Goal: Task Accomplishment & Management: Manage account settings

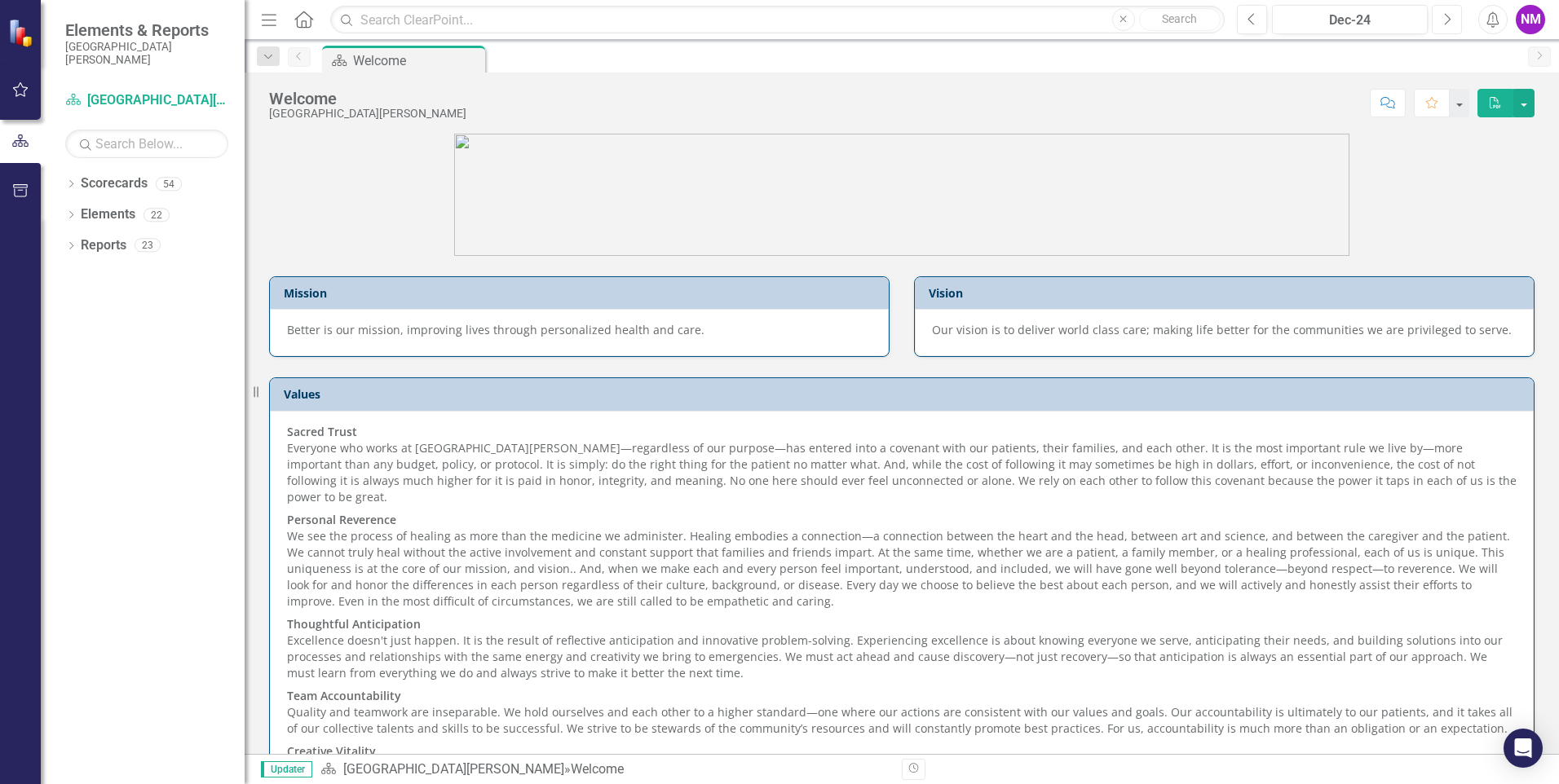
click at [1444, 17] on icon "Next" at bounding box center [1447, 20] width 9 height 15
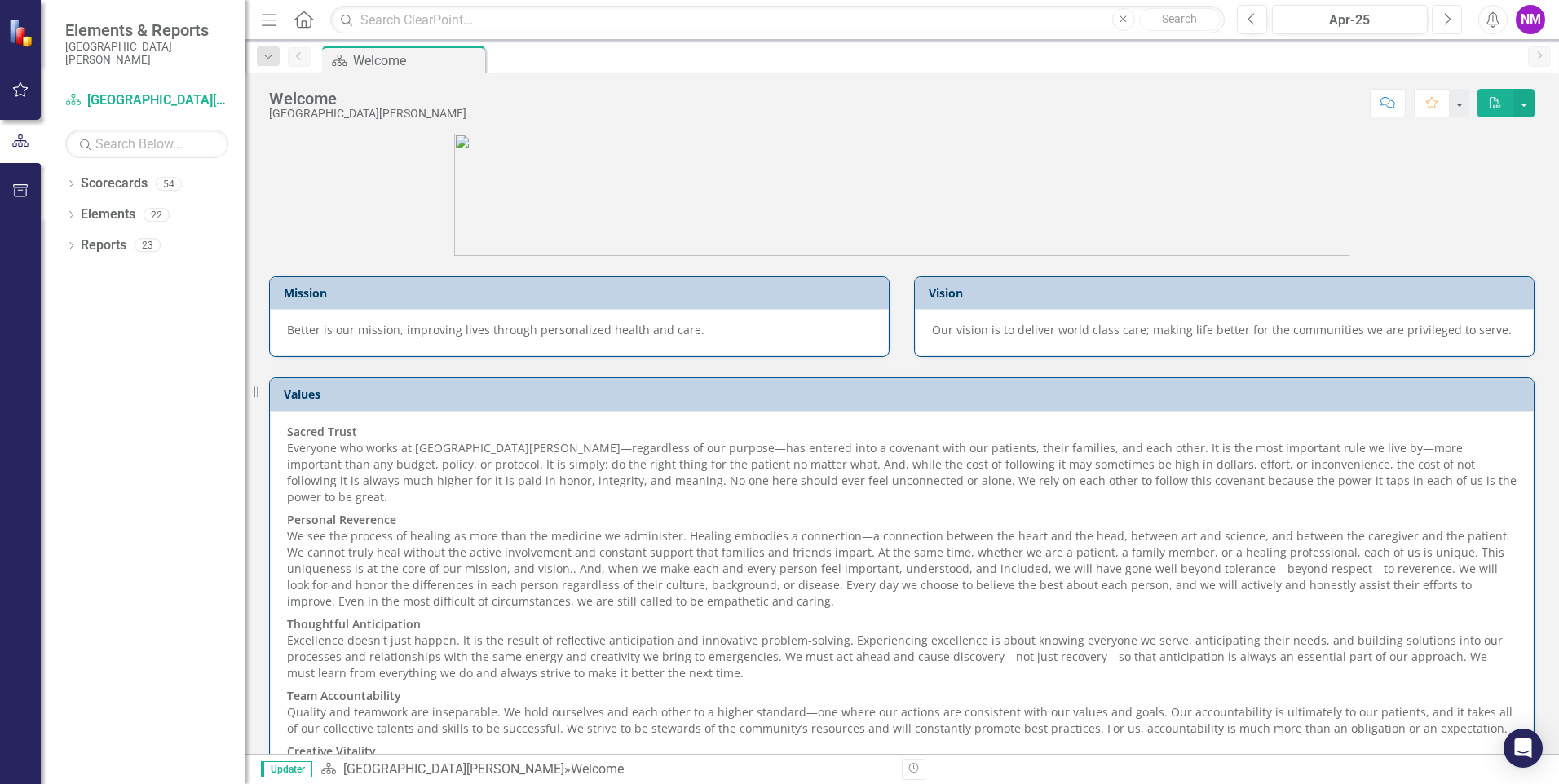
click at [1444, 17] on icon "Next" at bounding box center [1447, 20] width 9 height 15
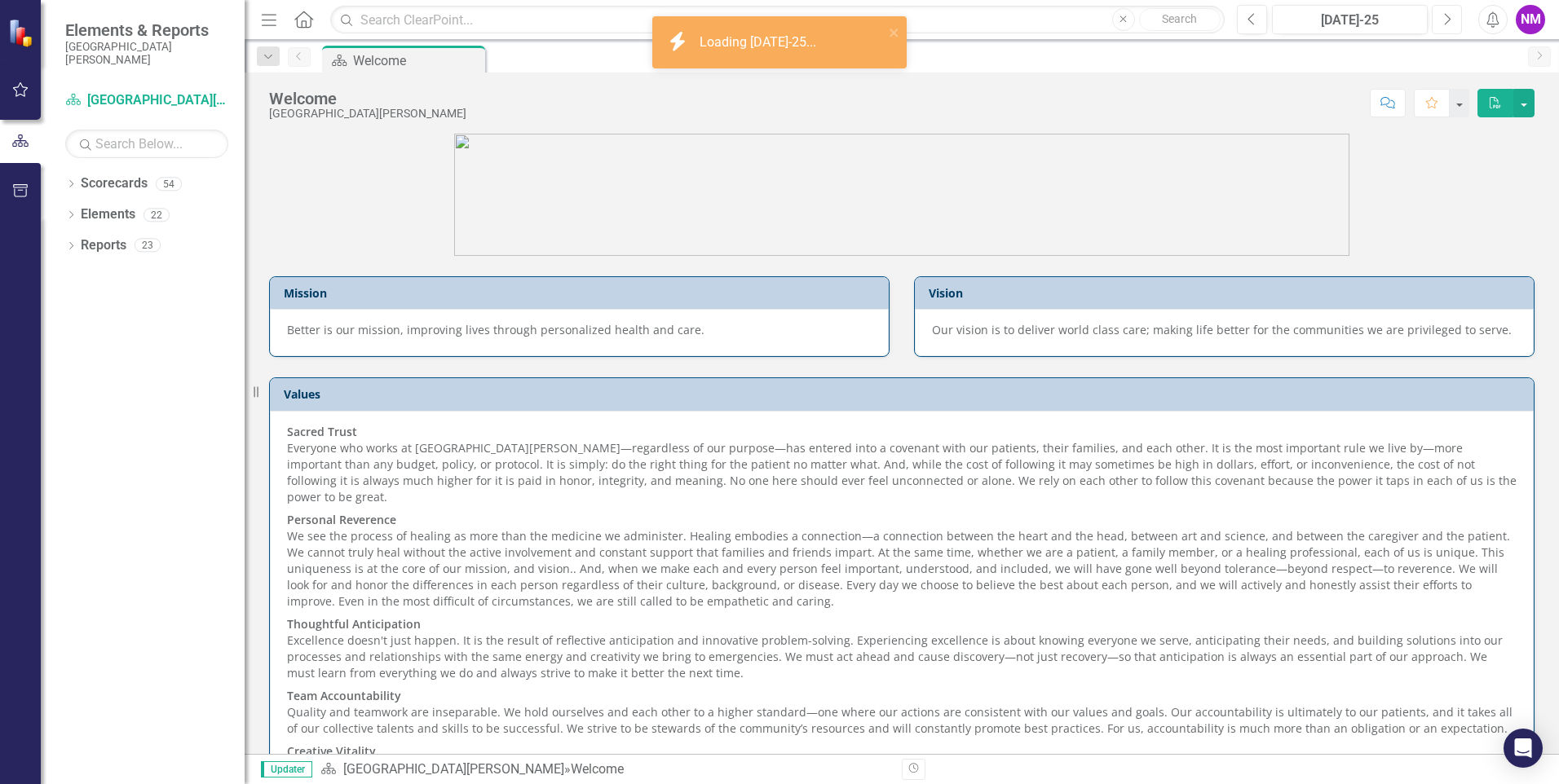
click at [1444, 17] on icon "Next" at bounding box center [1447, 20] width 9 height 15
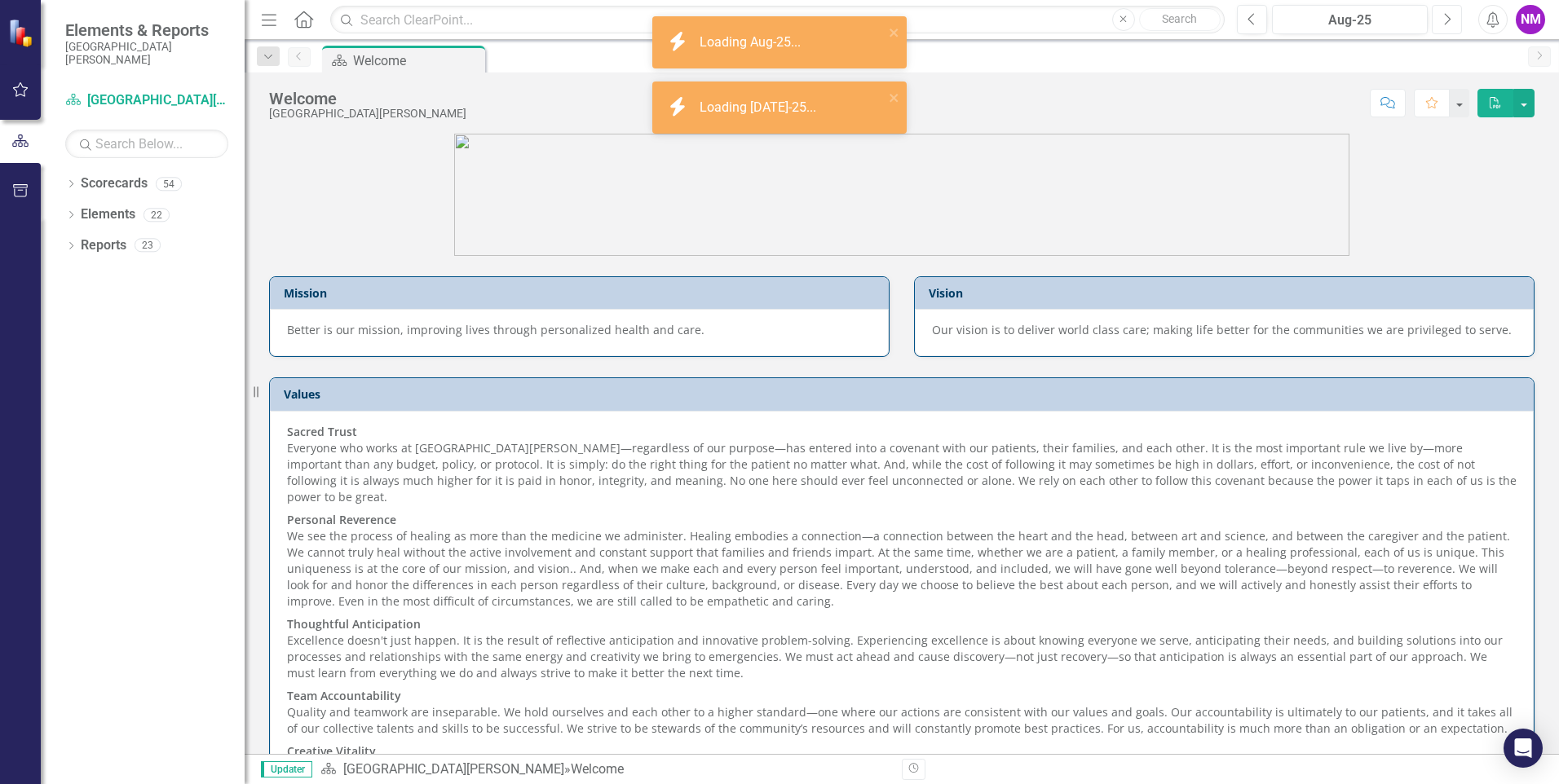
click at [1444, 17] on icon "Next" at bounding box center [1447, 20] width 9 height 15
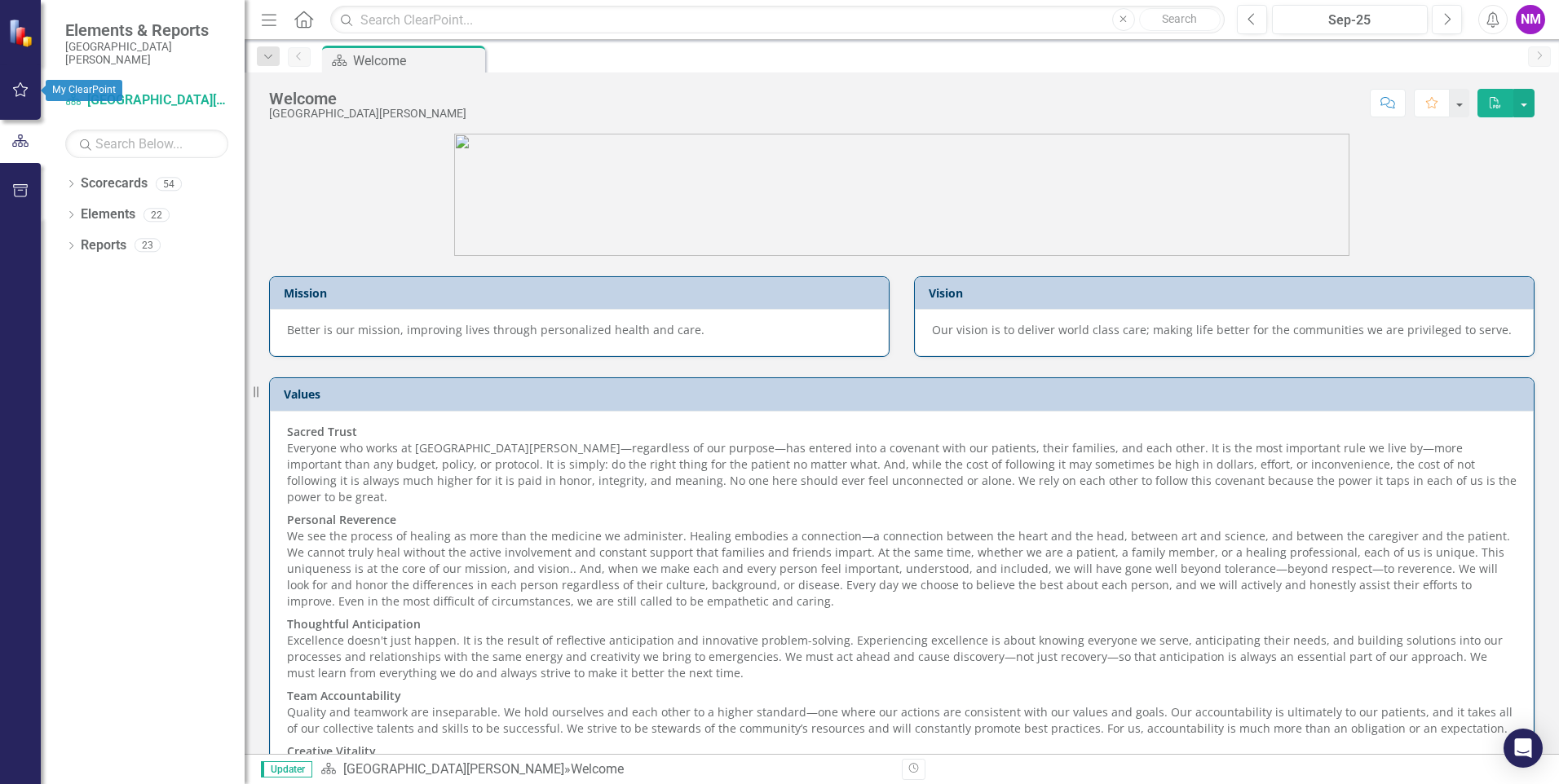
click at [21, 87] on icon "button" at bounding box center [20, 89] width 17 height 13
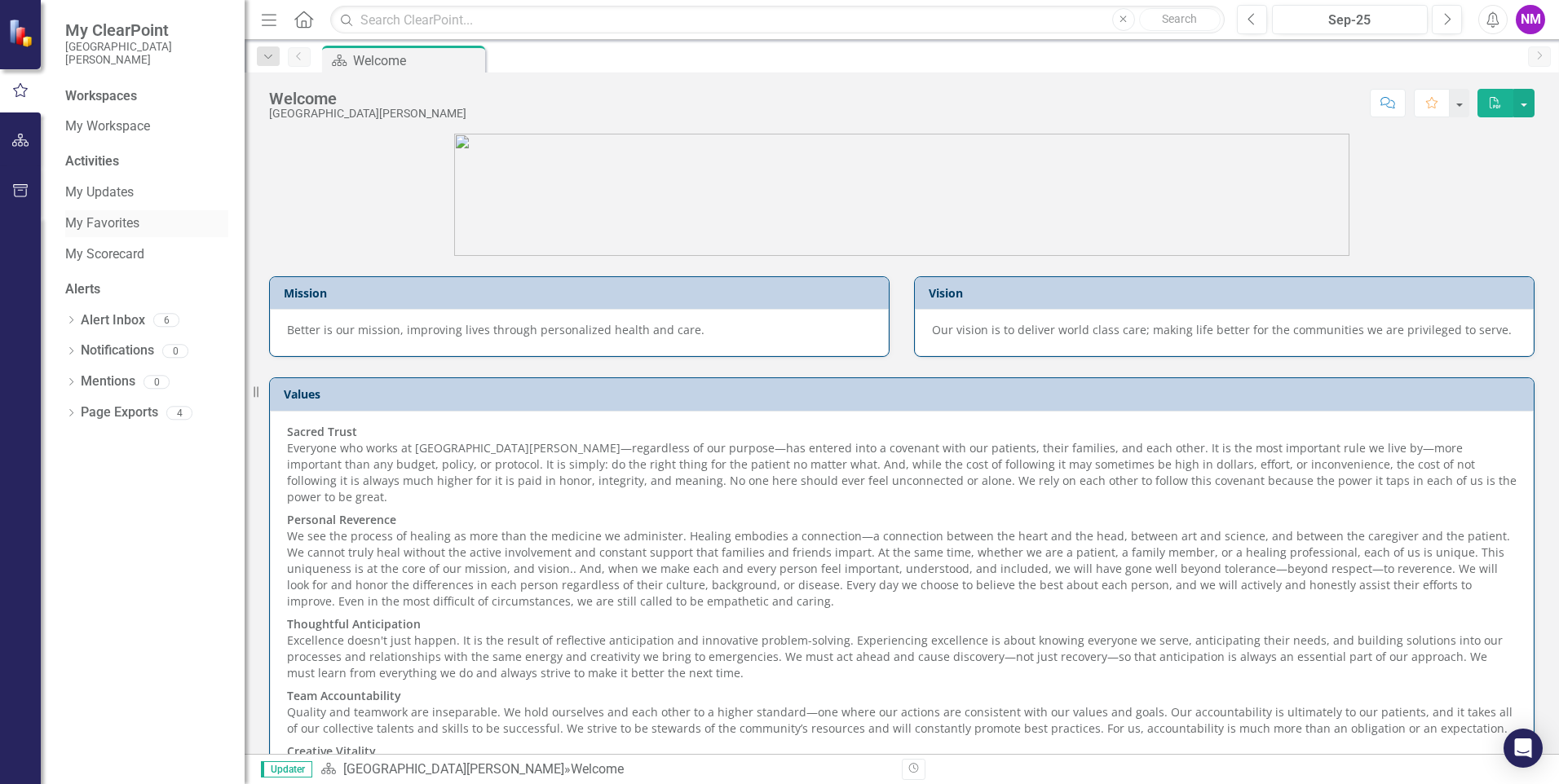
click at [111, 224] on link "My Favorites" at bounding box center [147, 224] width 163 height 19
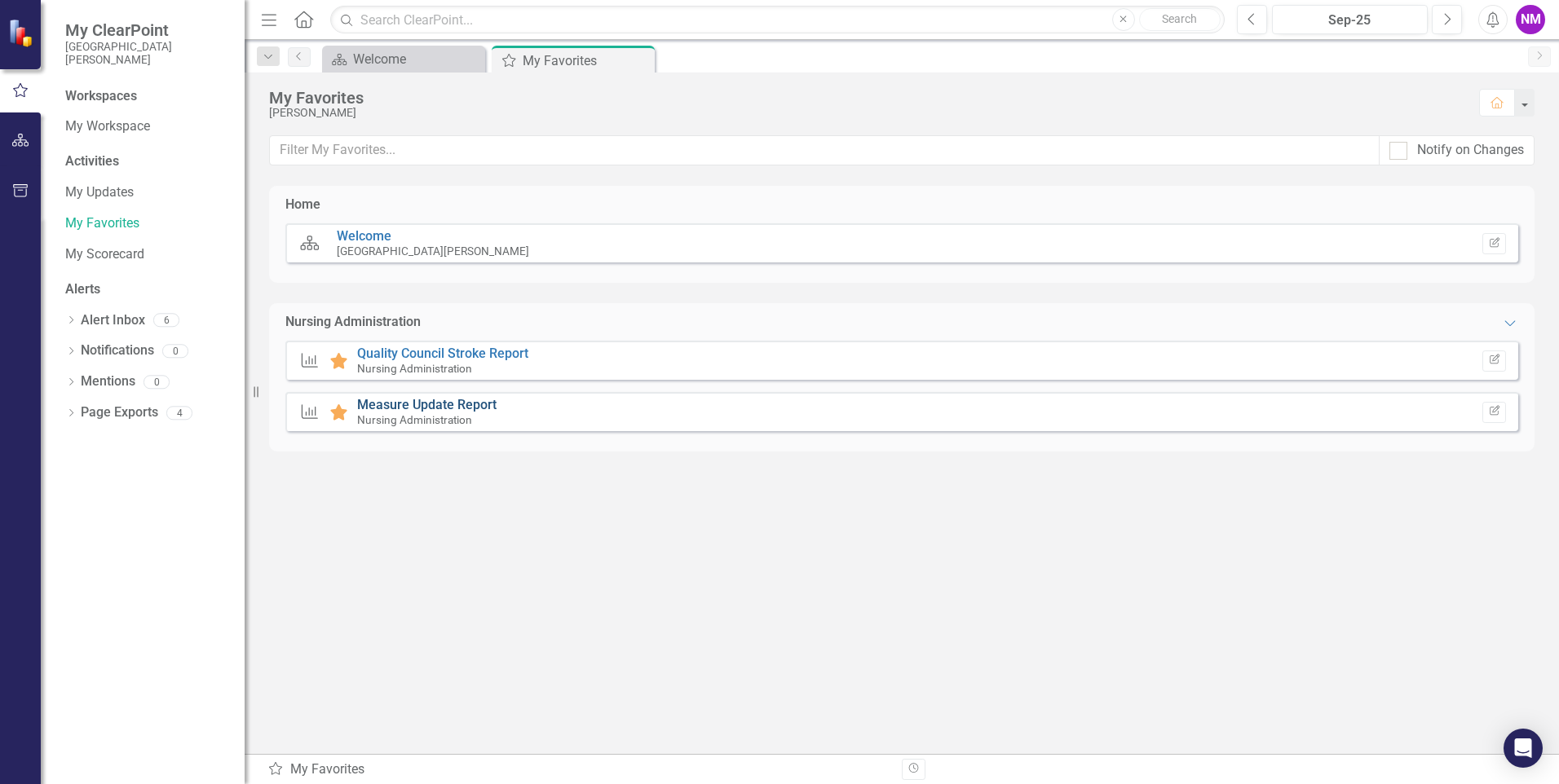
click at [398, 401] on link "Measure Update Report" at bounding box center [427, 404] width 139 height 16
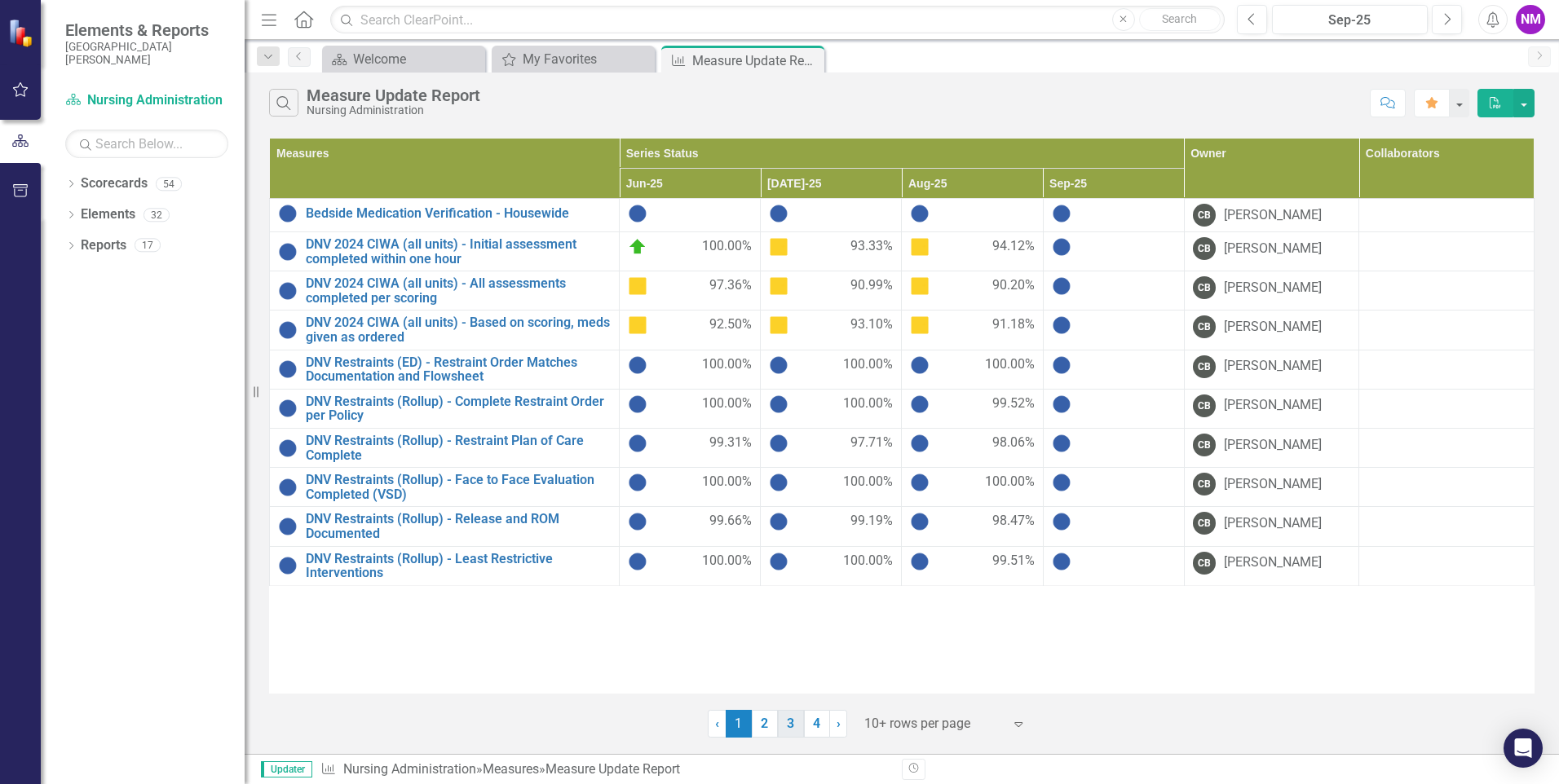
click at [786, 729] on link "3" at bounding box center [791, 723] width 26 height 28
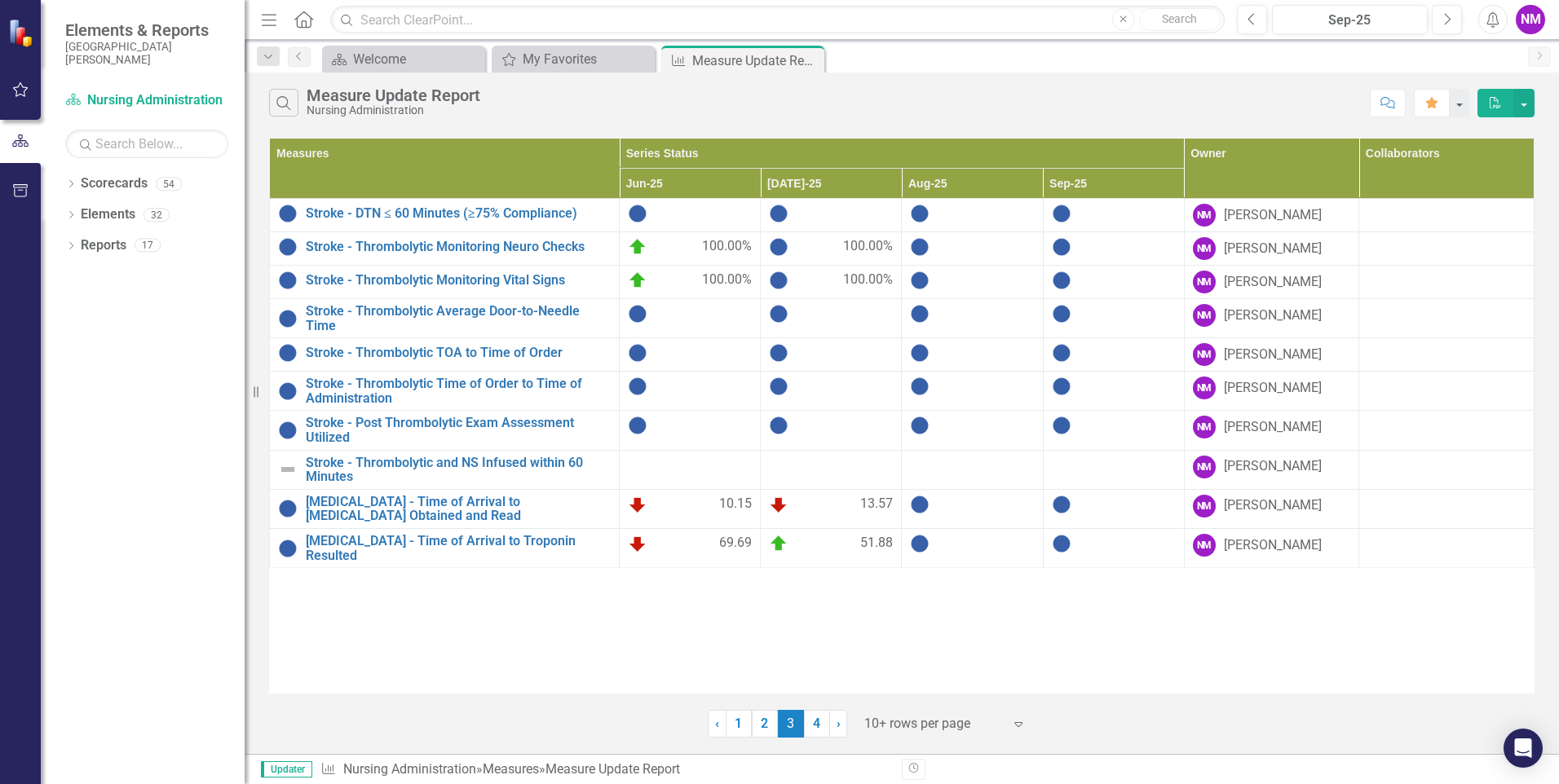
click at [924, 247] on img at bounding box center [920, 247] width 20 height 20
click at [554, 241] on link "Stroke - Thrombolytic Monitoring Neuro Checks" at bounding box center [458, 247] width 305 height 15
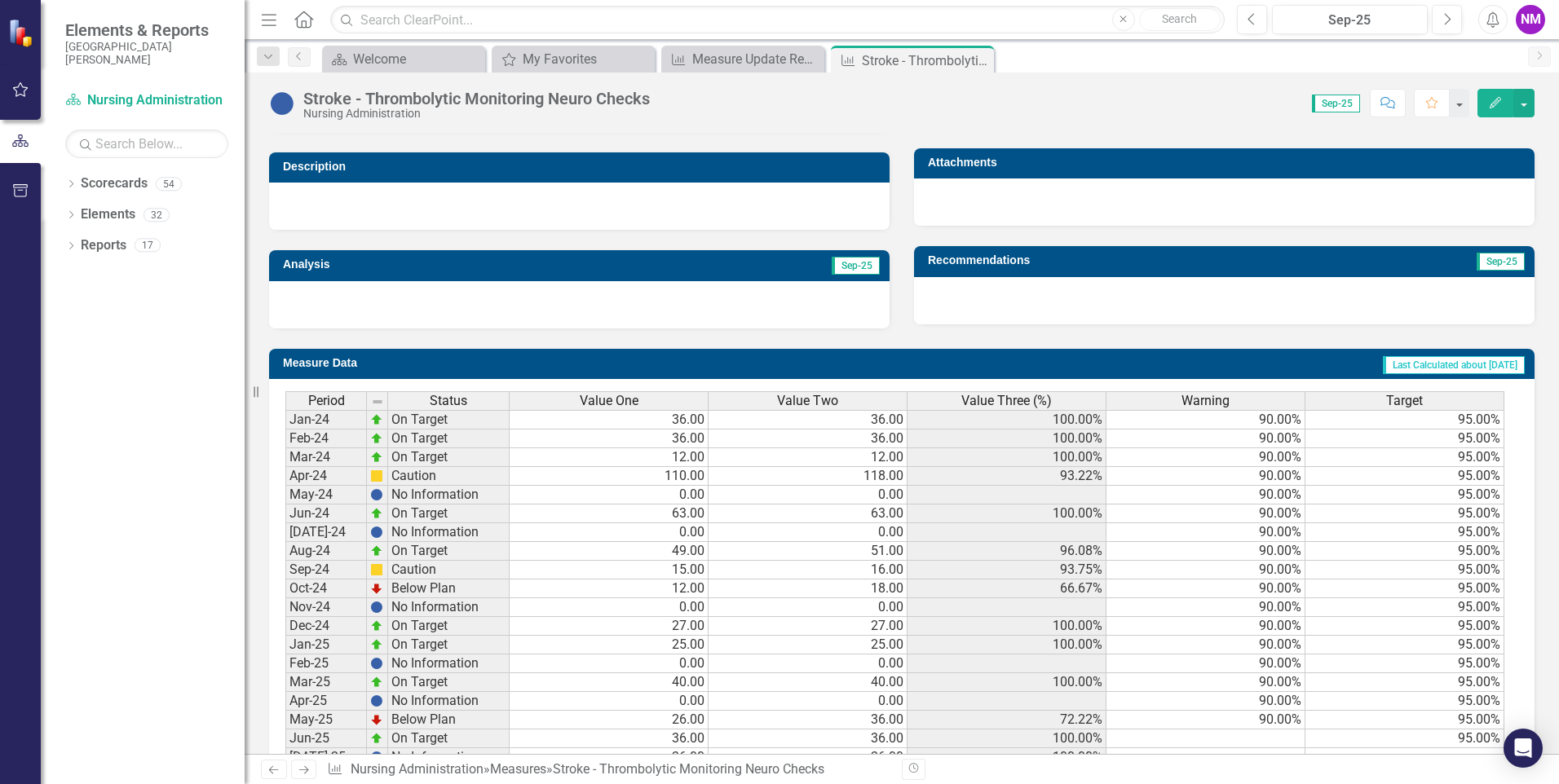
scroll to position [555, 0]
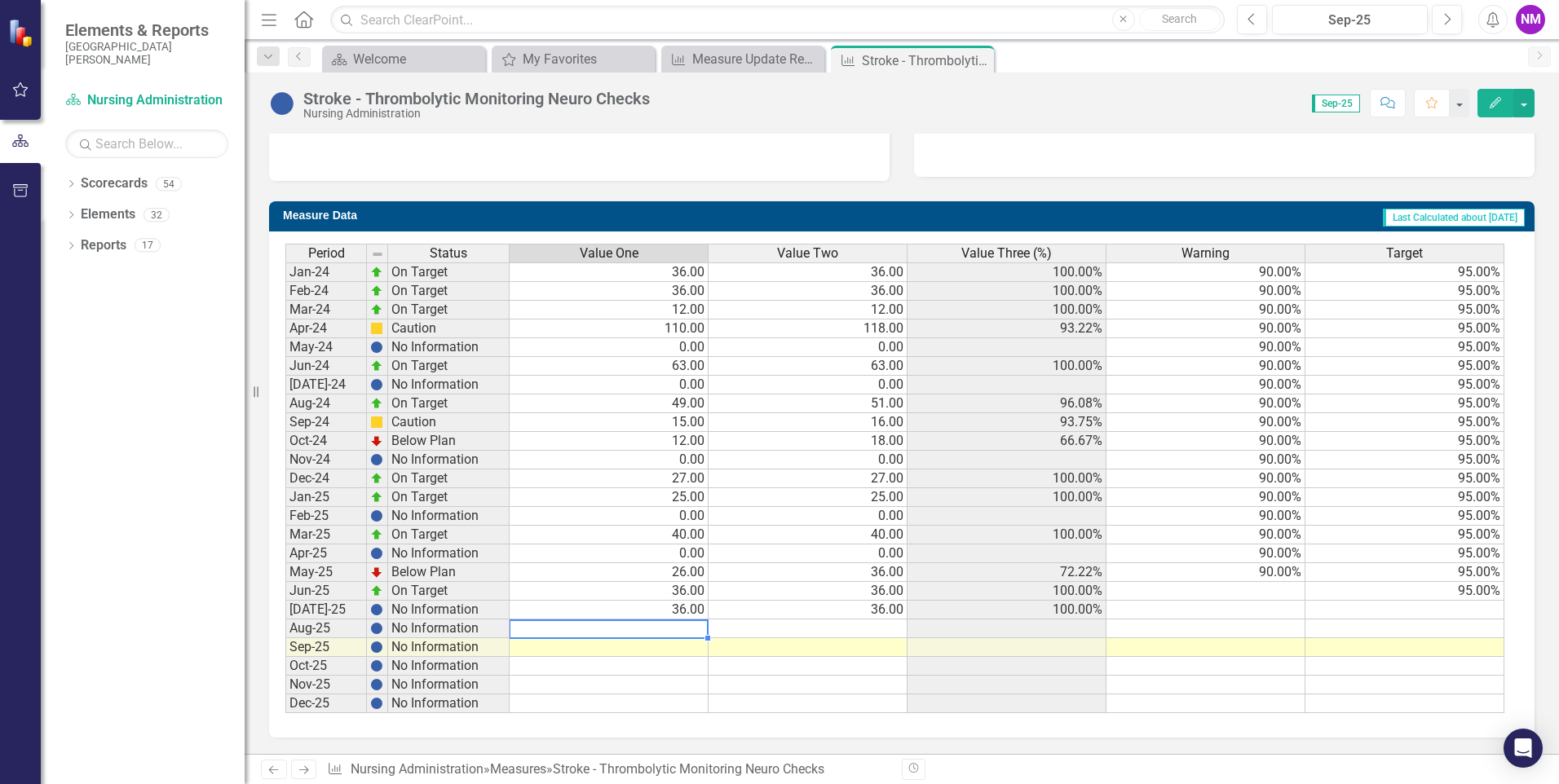
click at [693, 628] on td at bounding box center [609, 628] width 199 height 19
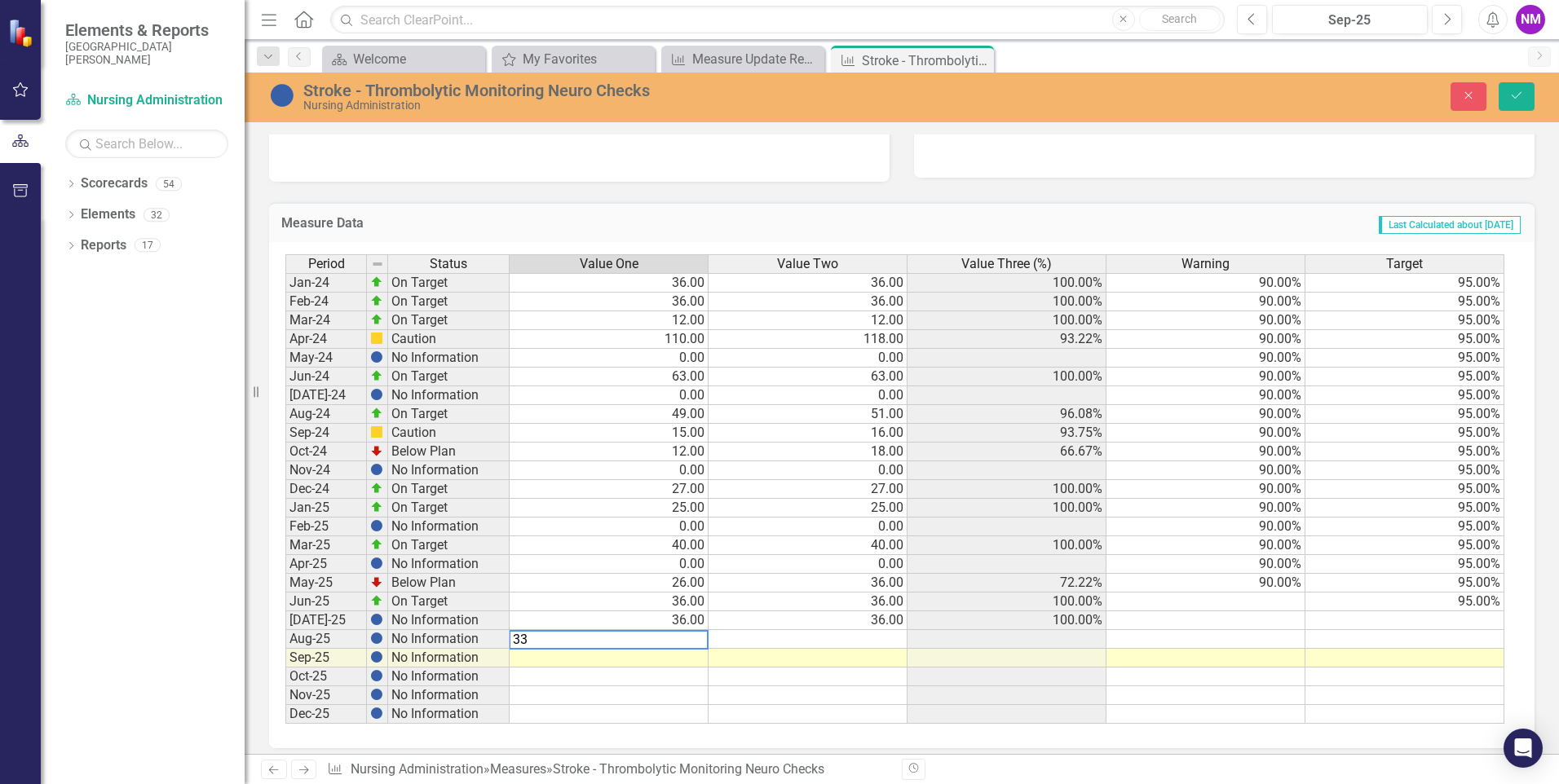
type textarea "33"
click at [888, 637] on td at bounding box center [807, 639] width 199 height 19
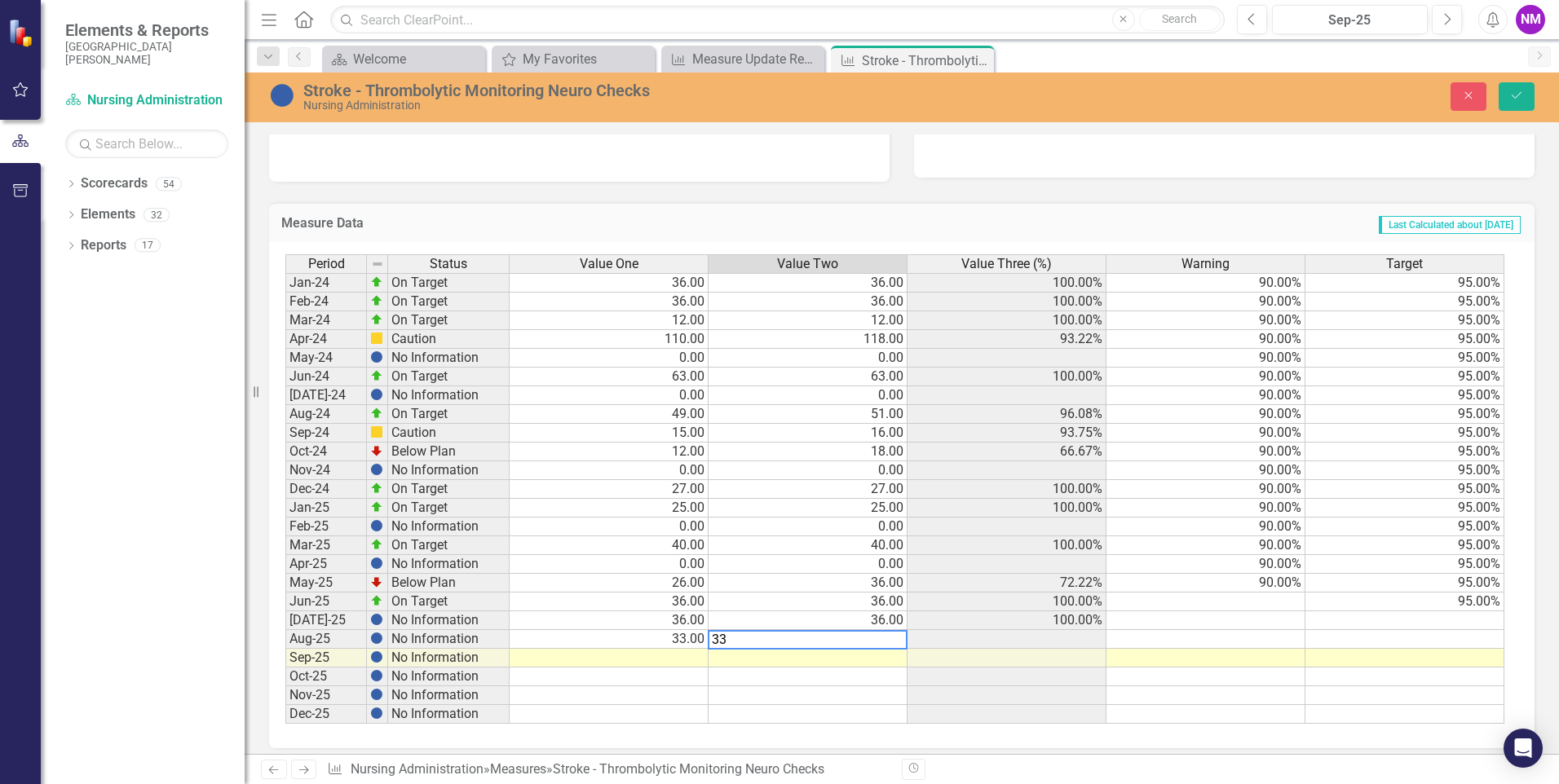
type textarea "33"
click at [920, 186] on div "Measure Data Last Calculated about [DATE] Period Status Value One Value Two Val…" at bounding box center [902, 465] width 1290 height 566
click at [1084, 633] on td at bounding box center [1007, 639] width 199 height 19
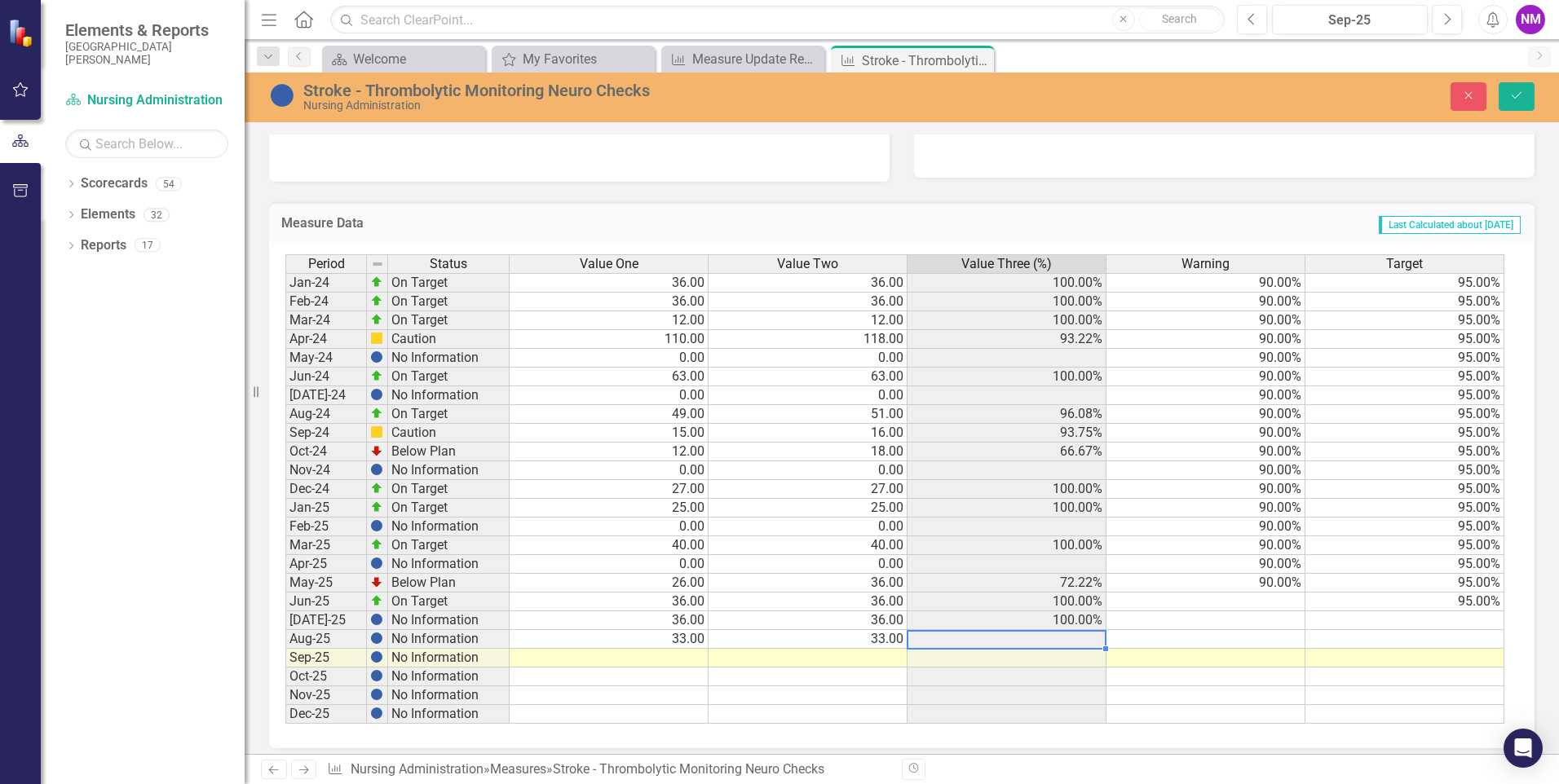
click at [1185, 636] on td at bounding box center [1206, 639] width 199 height 19
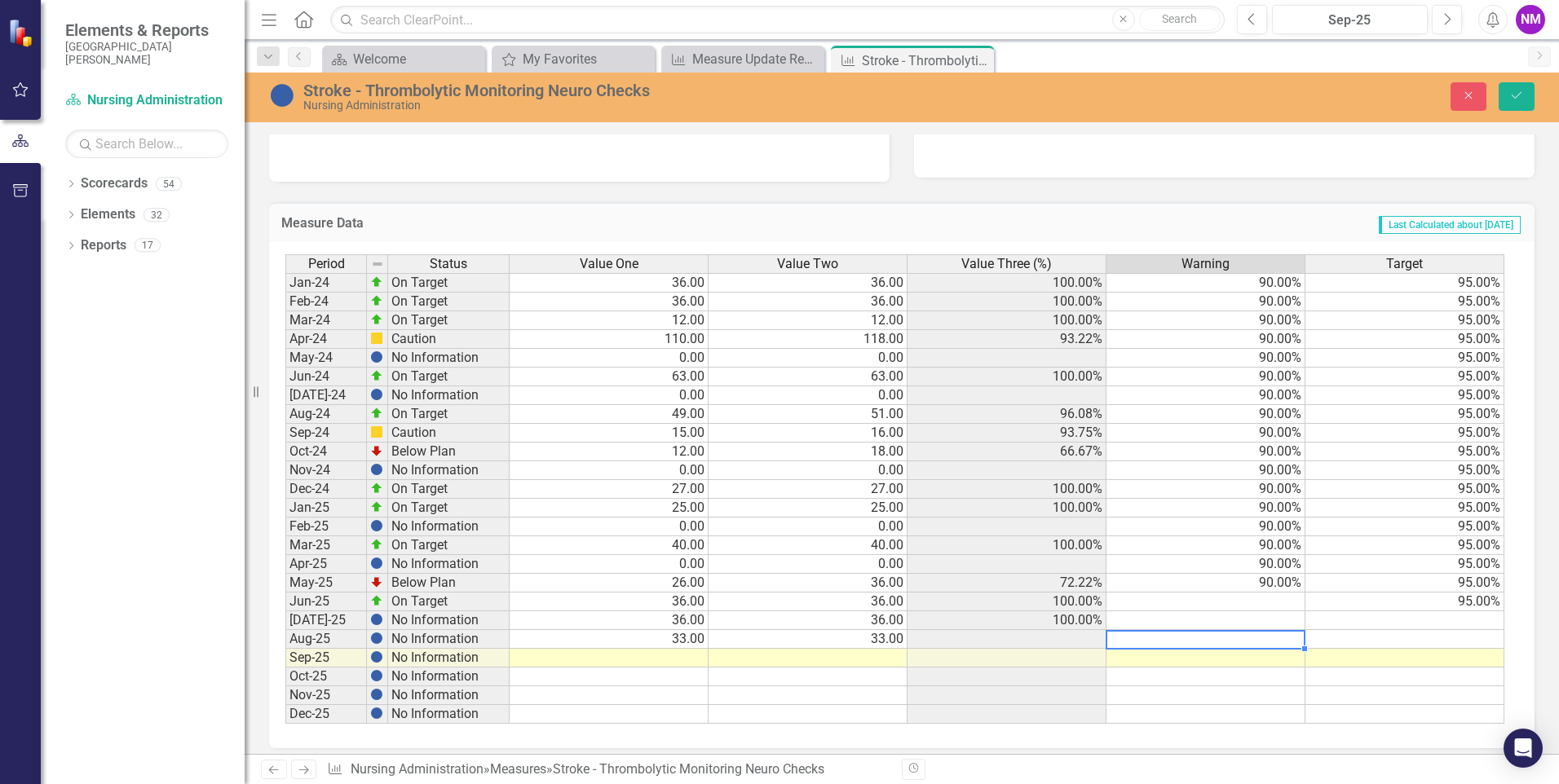
click at [1270, 601] on td at bounding box center [1206, 601] width 199 height 19
click at [1084, 197] on div "Measure Data Last Calculated about [DATE] Period Status Value One Value Two Val…" at bounding box center [902, 465] width 1290 height 566
click at [1511, 96] on icon "Save" at bounding box center [1516, 95] width 15 height 11
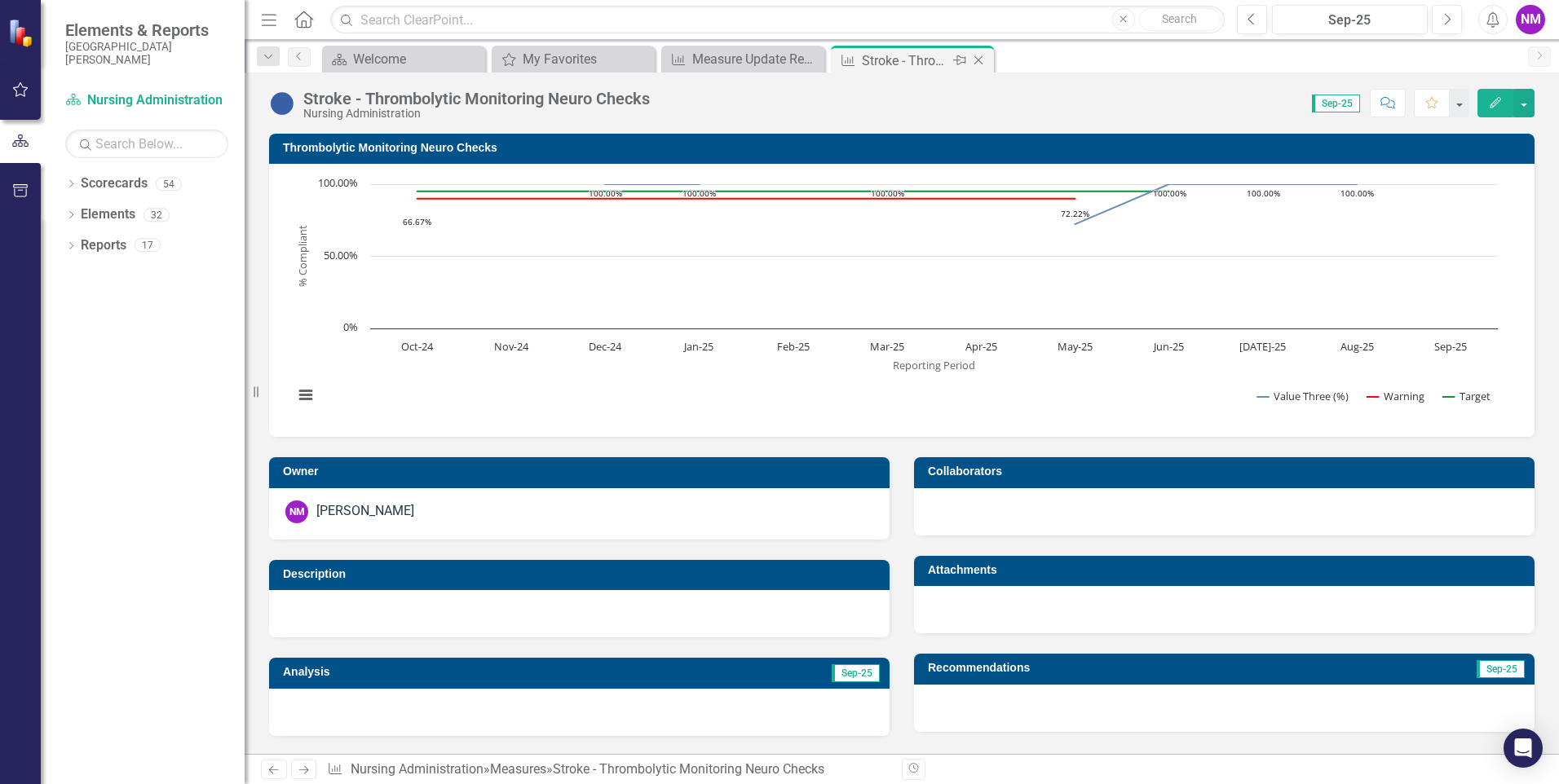
click at [979, 57] on icon "Close" at bounding box center [979, 61] width 16 height 13
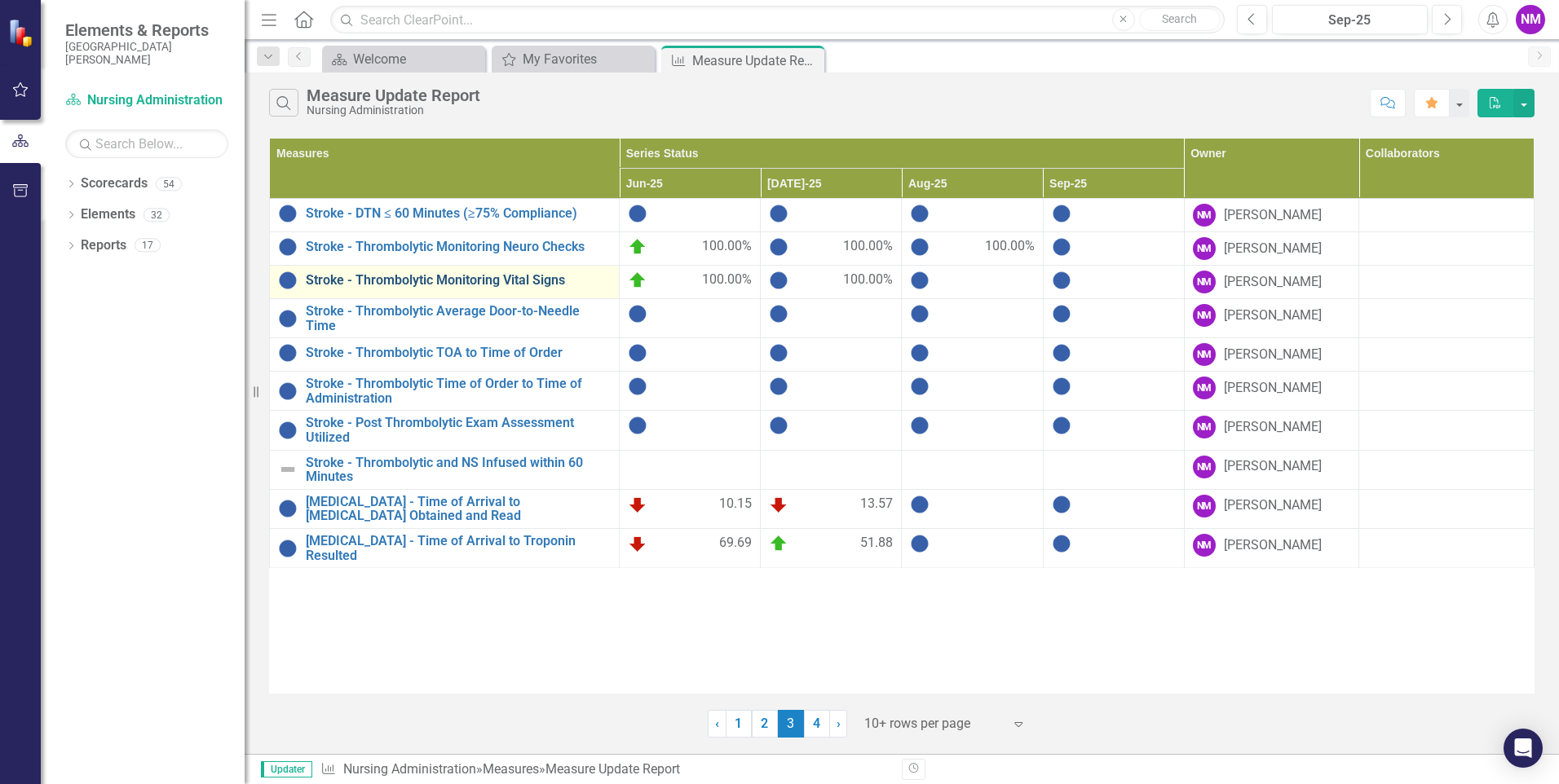
click at [519, 278] on link "Stroke - Thrombolytic Monitoring Vital Signs" at bounding box center [458, 280] width 305 height 15
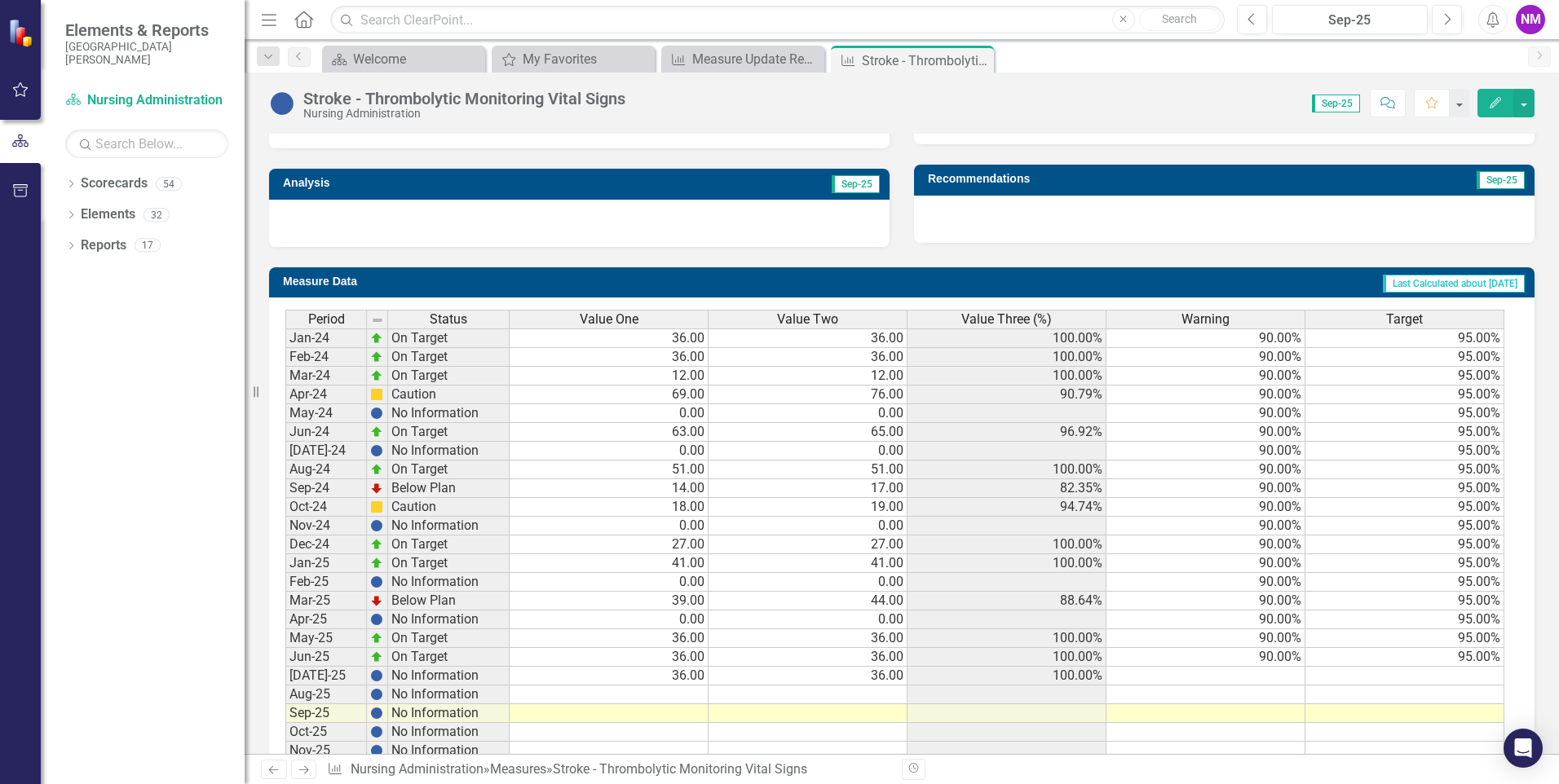
scroll to position [555, 0]
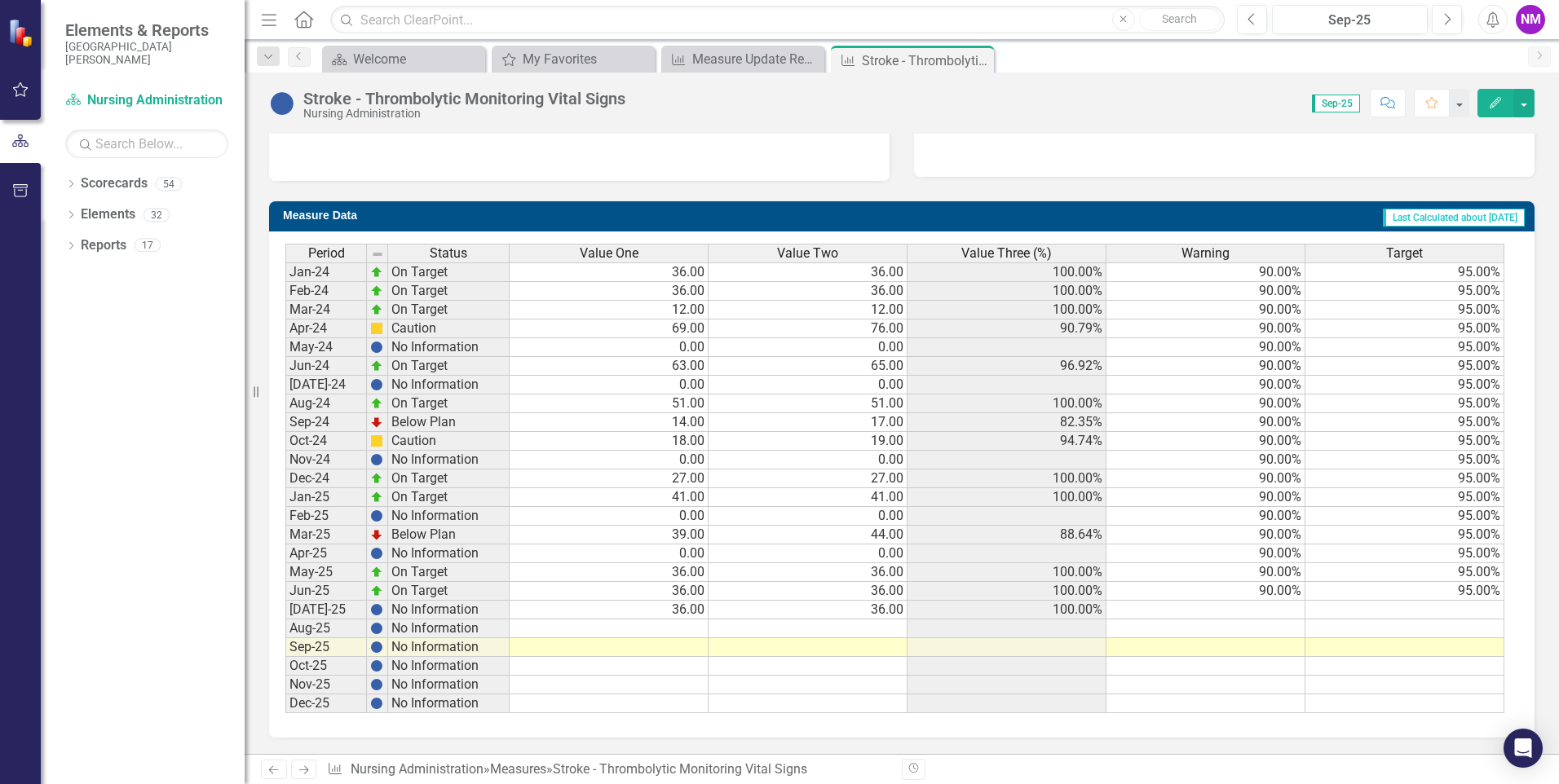
click at [693, 631] on td at bounding box center [609, 628] width 199 height 19
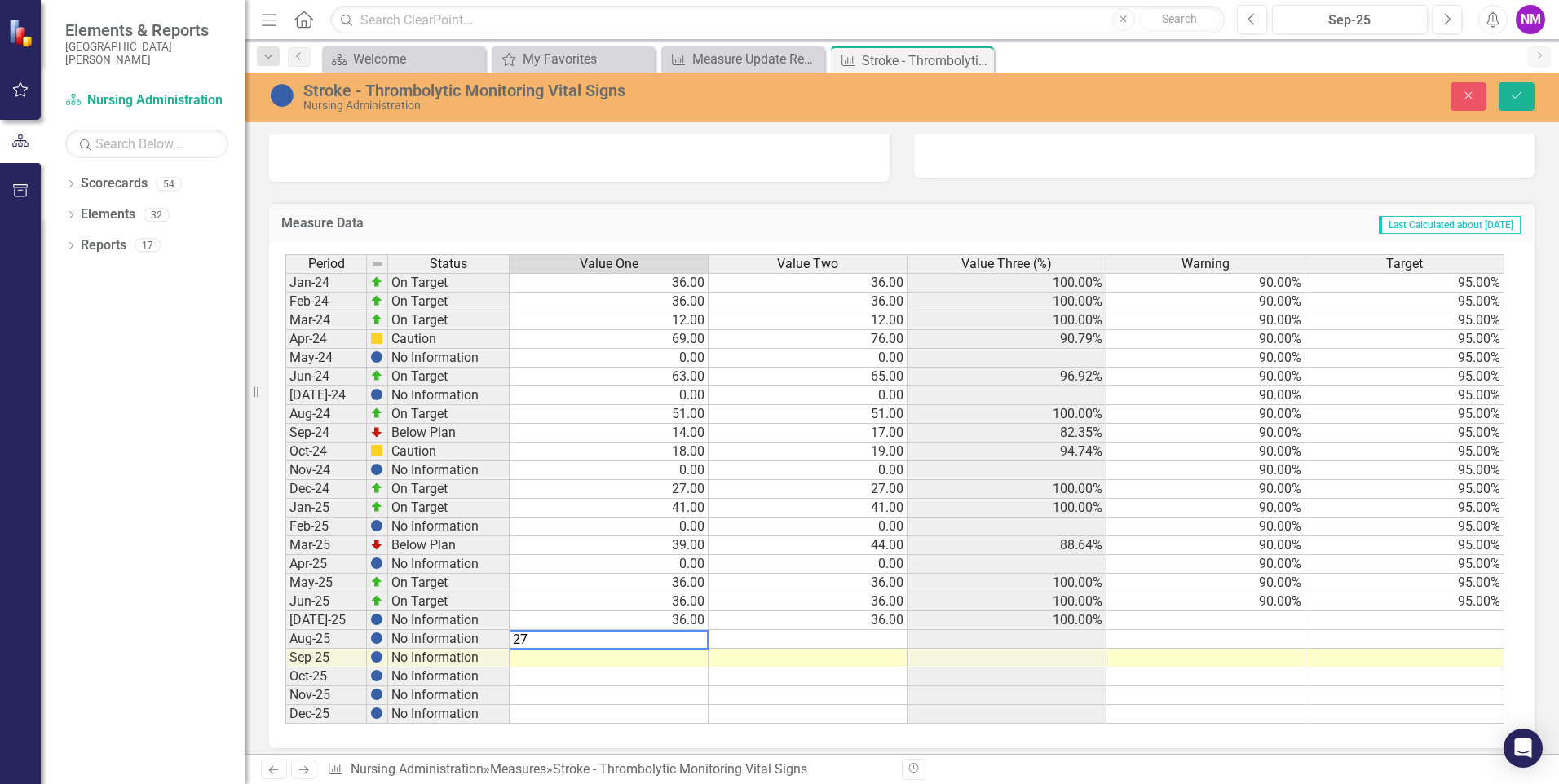
click at [895, 640] on td at bounding box center [807, 639] width 199 height 19
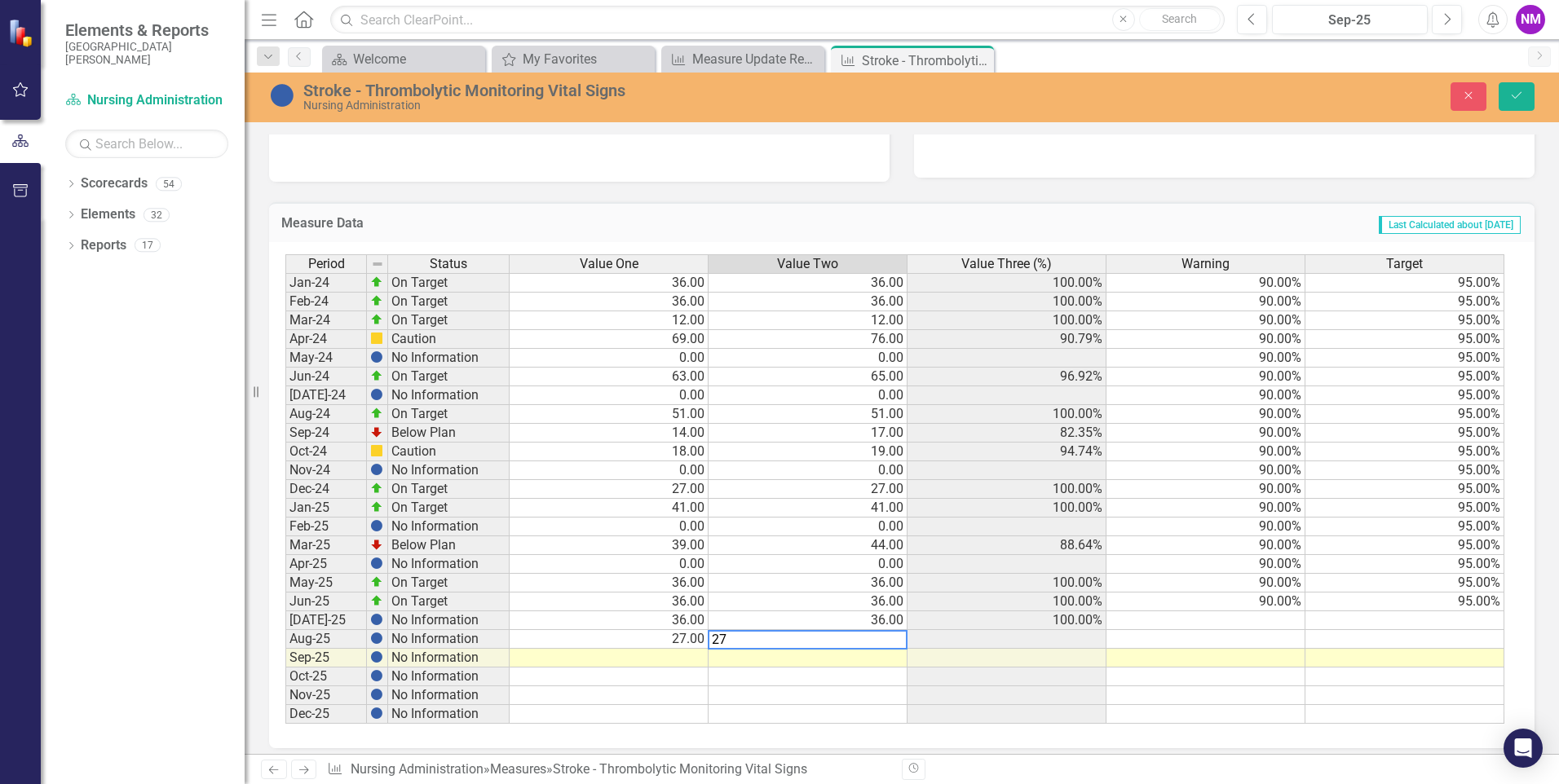
type textarea "27"
click at [849, 192] on div "Measure Data Last Calculated about [DATE] Period Status Value One Value Two Val…" at bounding box center [902, 465] width 1290 height 566
click at [1517, 94] on icon "Save" at bounding box center [1516, 95] width 15 height 11
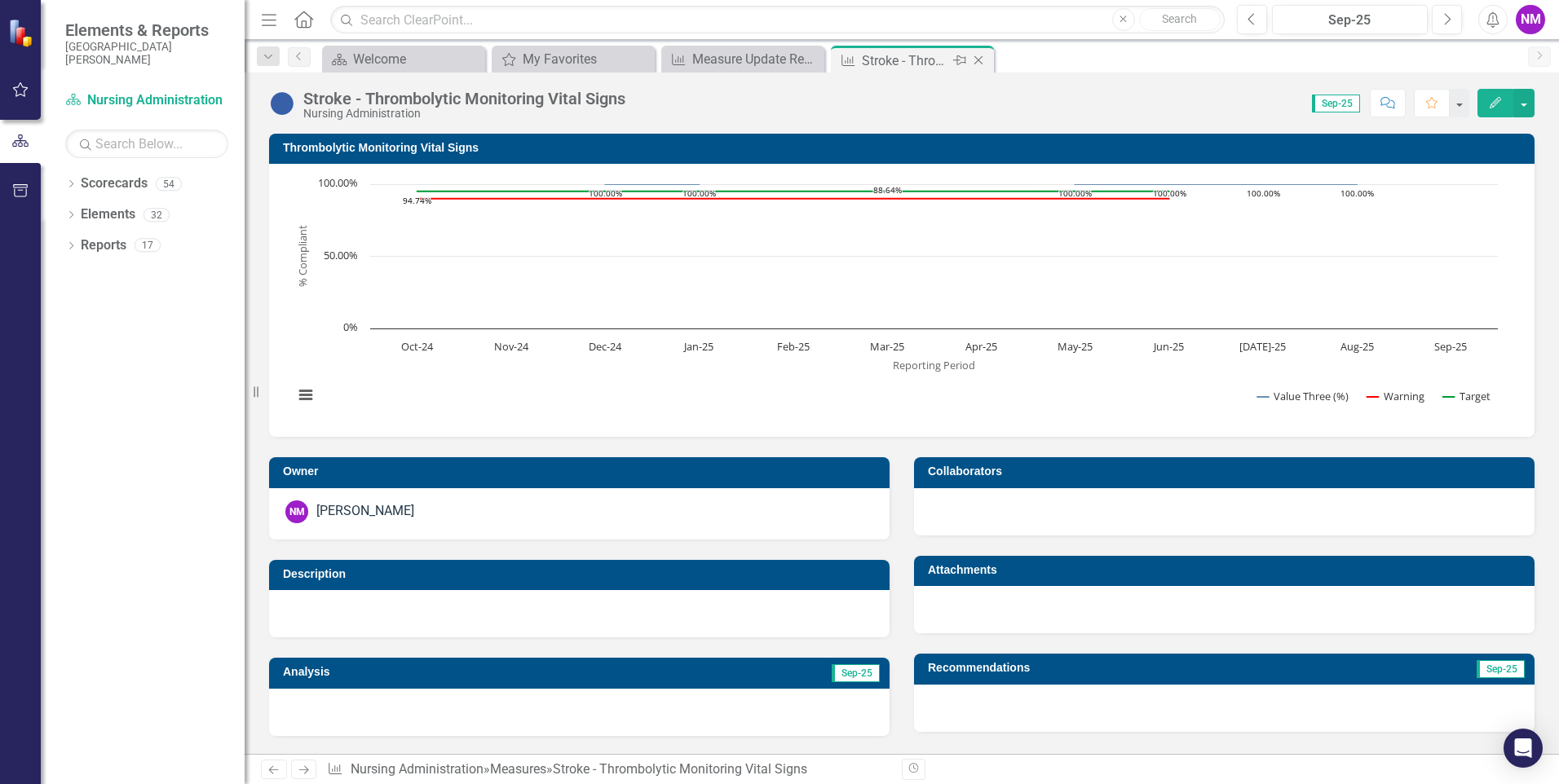
click at [979, 62] on icon "Close" at bounding box center [979, 61] width 16 height 13
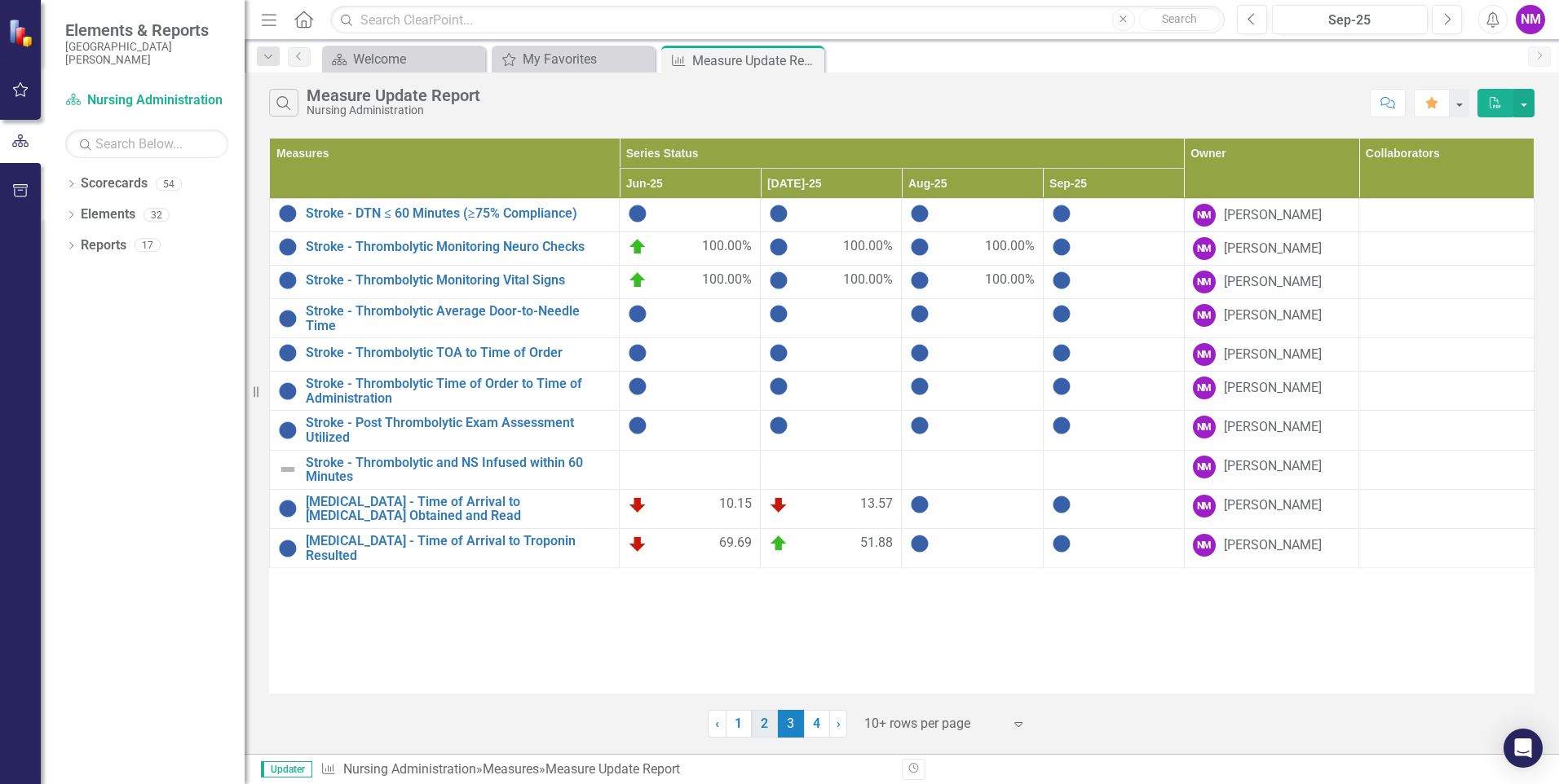
click at [766, 727] on link "2" at bounding box center [765, 723] width 26 height 28
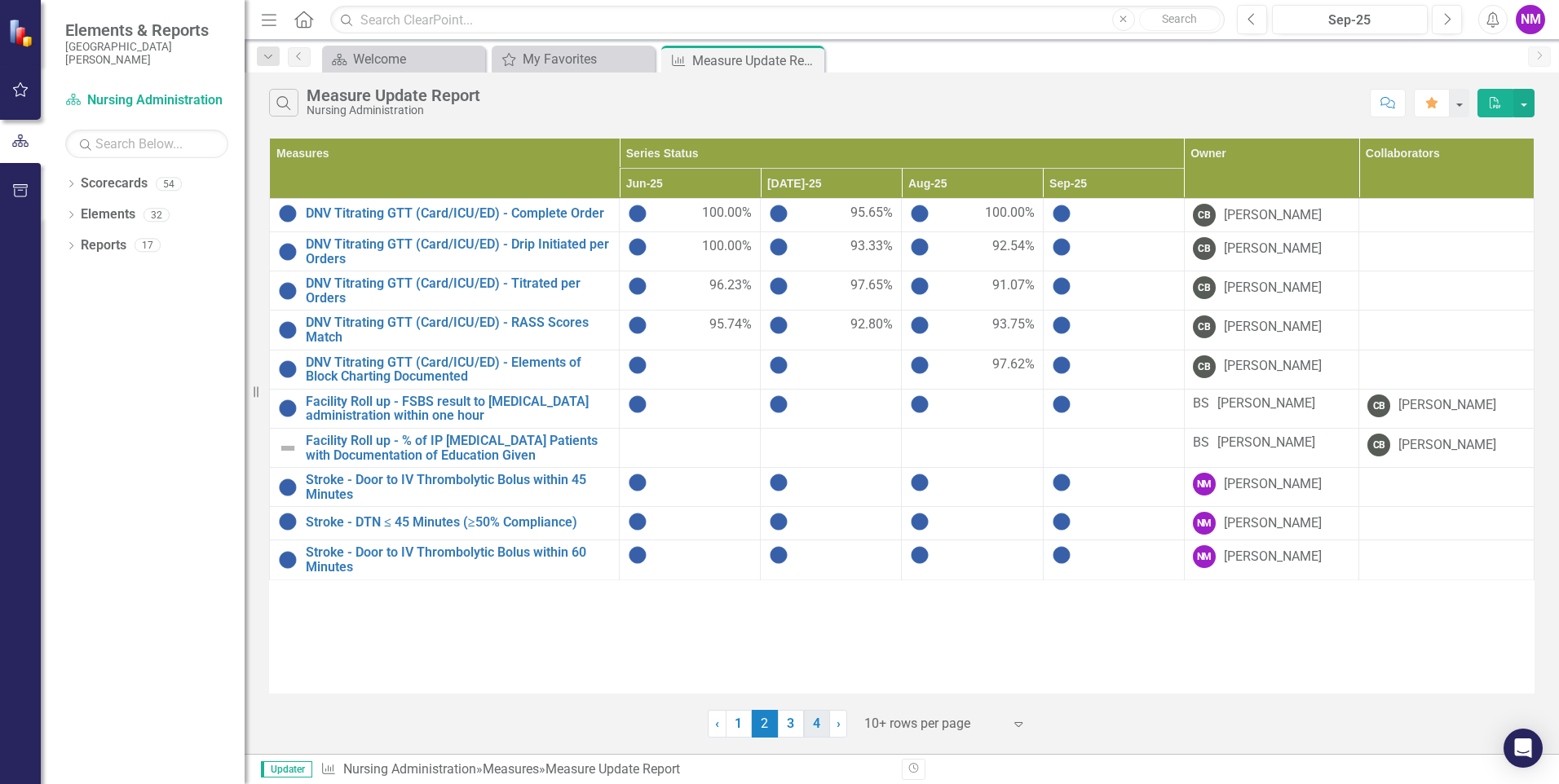
click at [813, 723] on link "4" at bounding box center [817, 723] width 26 height 28
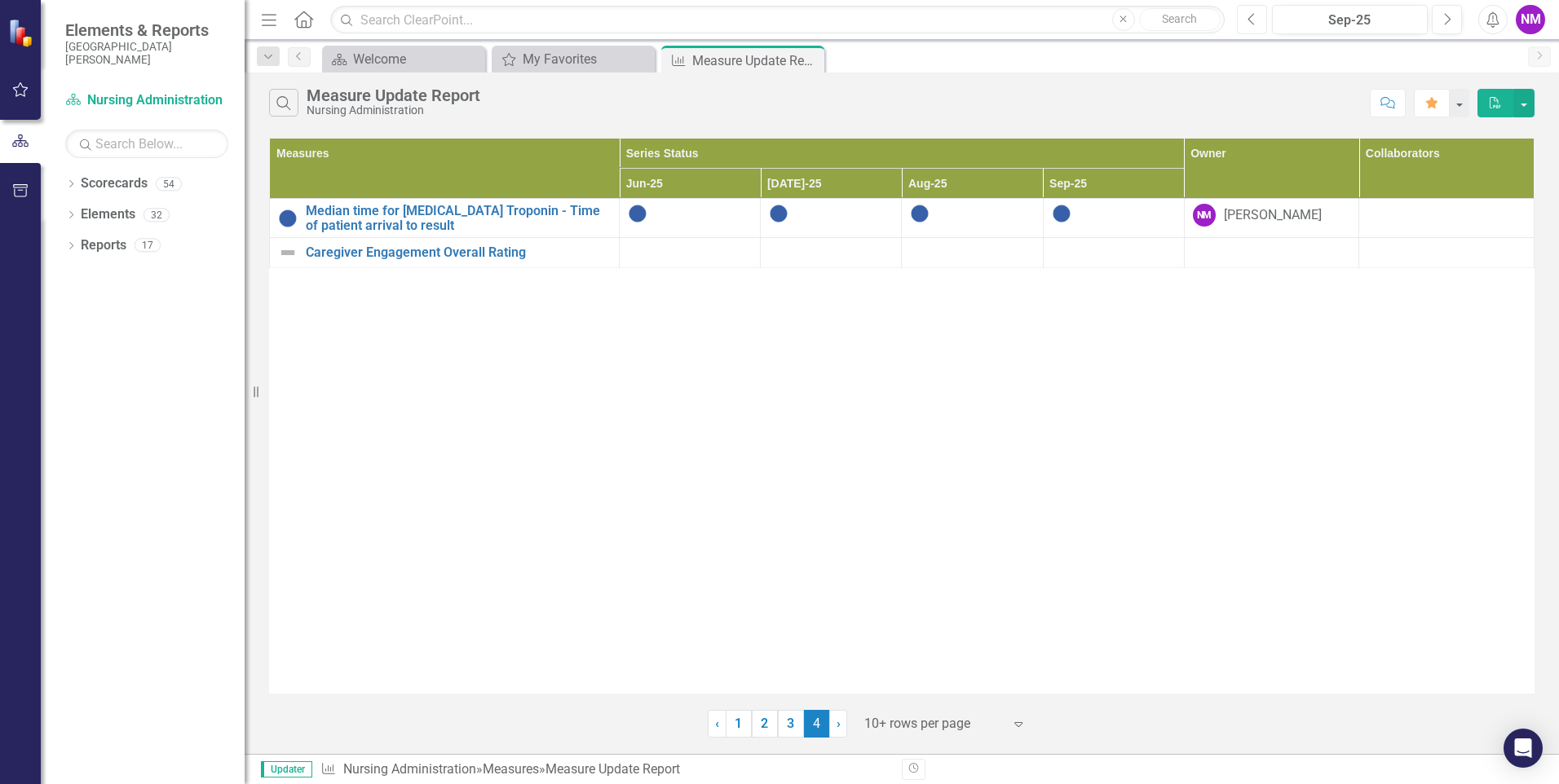
click at [1249, 25] on icon "Previous" at bounding box center [1252, 20] width 9 height 15
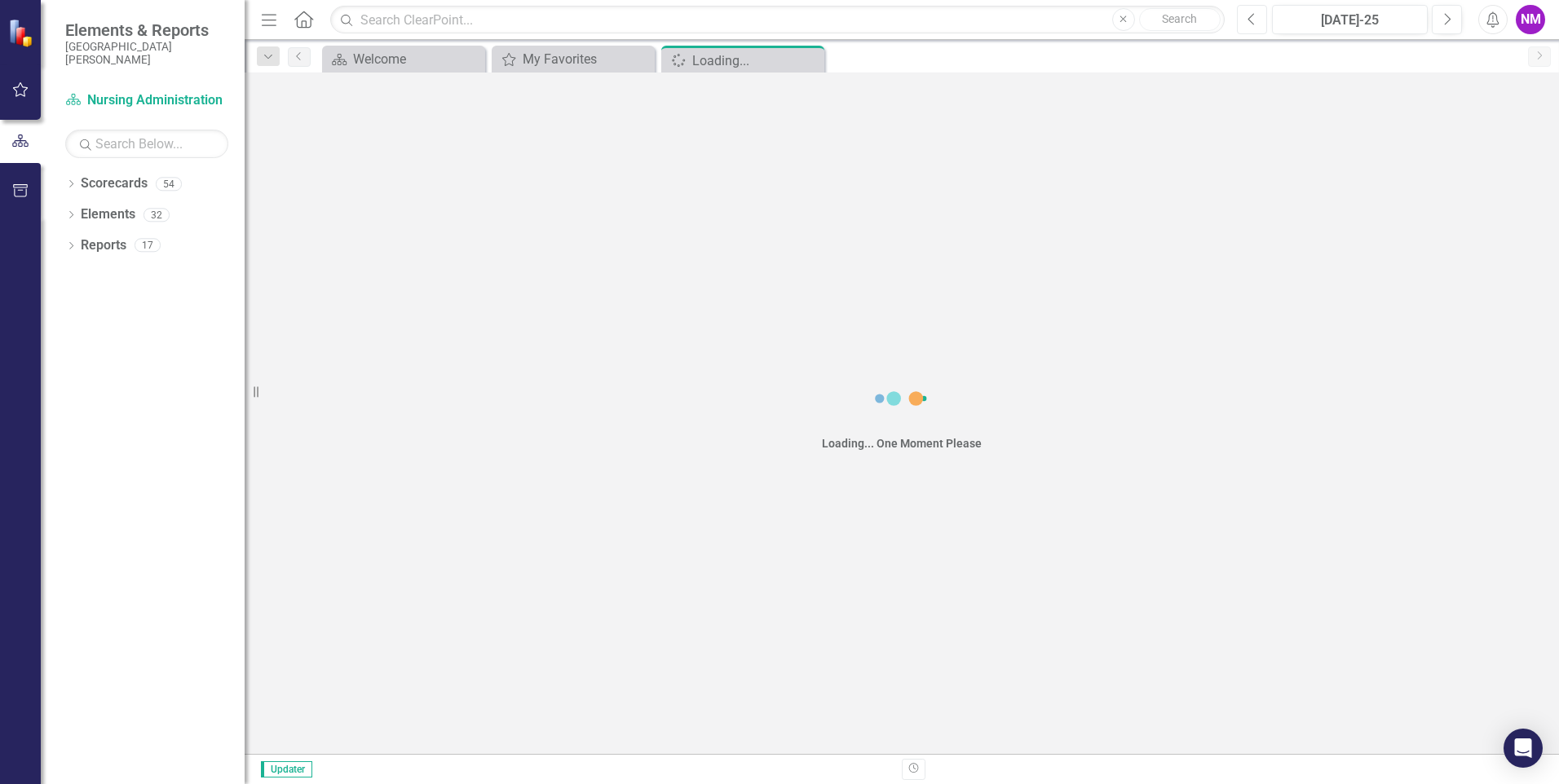
click at [1249, 25] on icon "Previous" at bounding box center [1252, 20] width 9 height 15
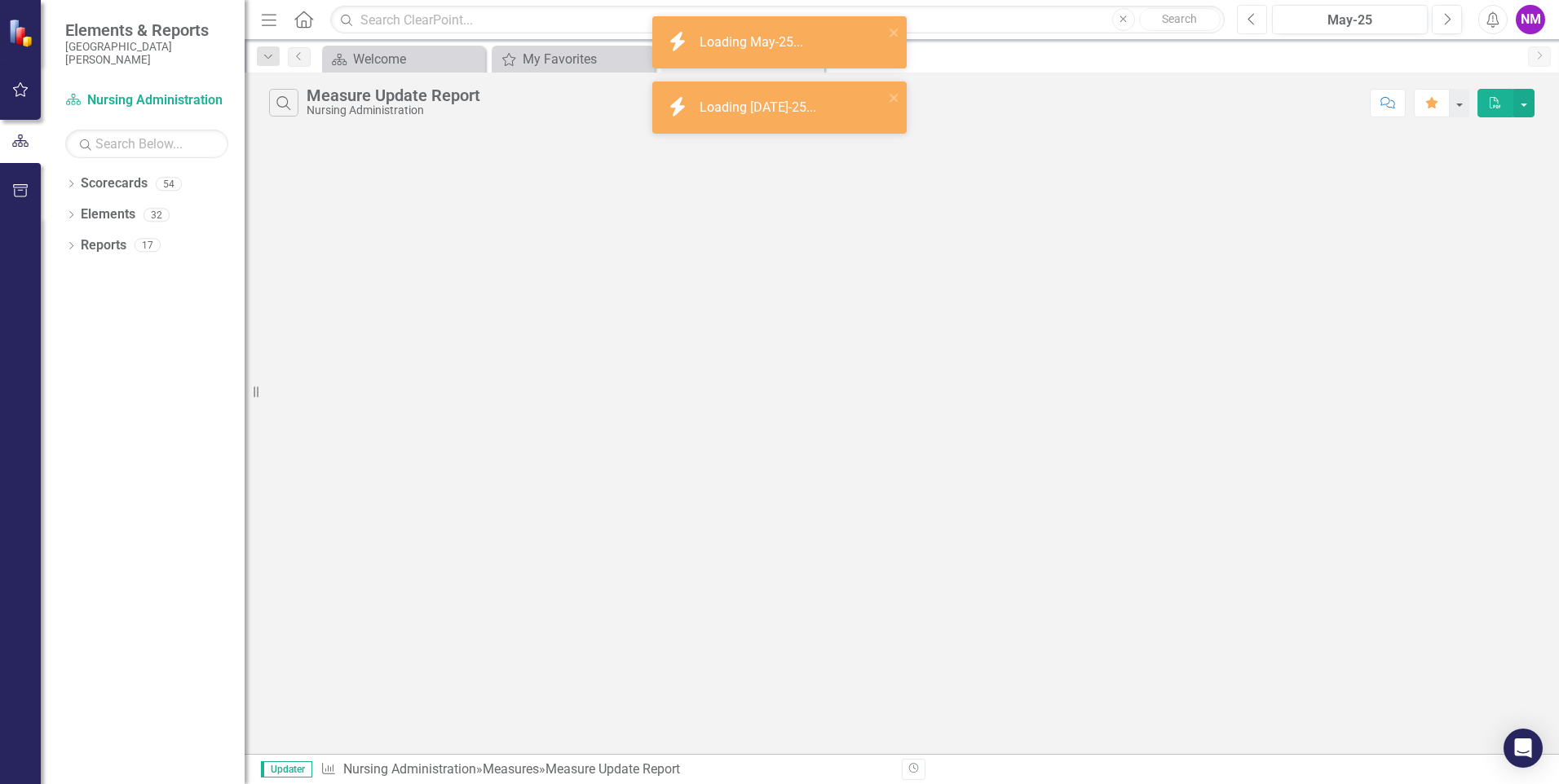
click at [1249, 25] on icon "Previous" at bounding box center [1252, 20] width 9 height 15
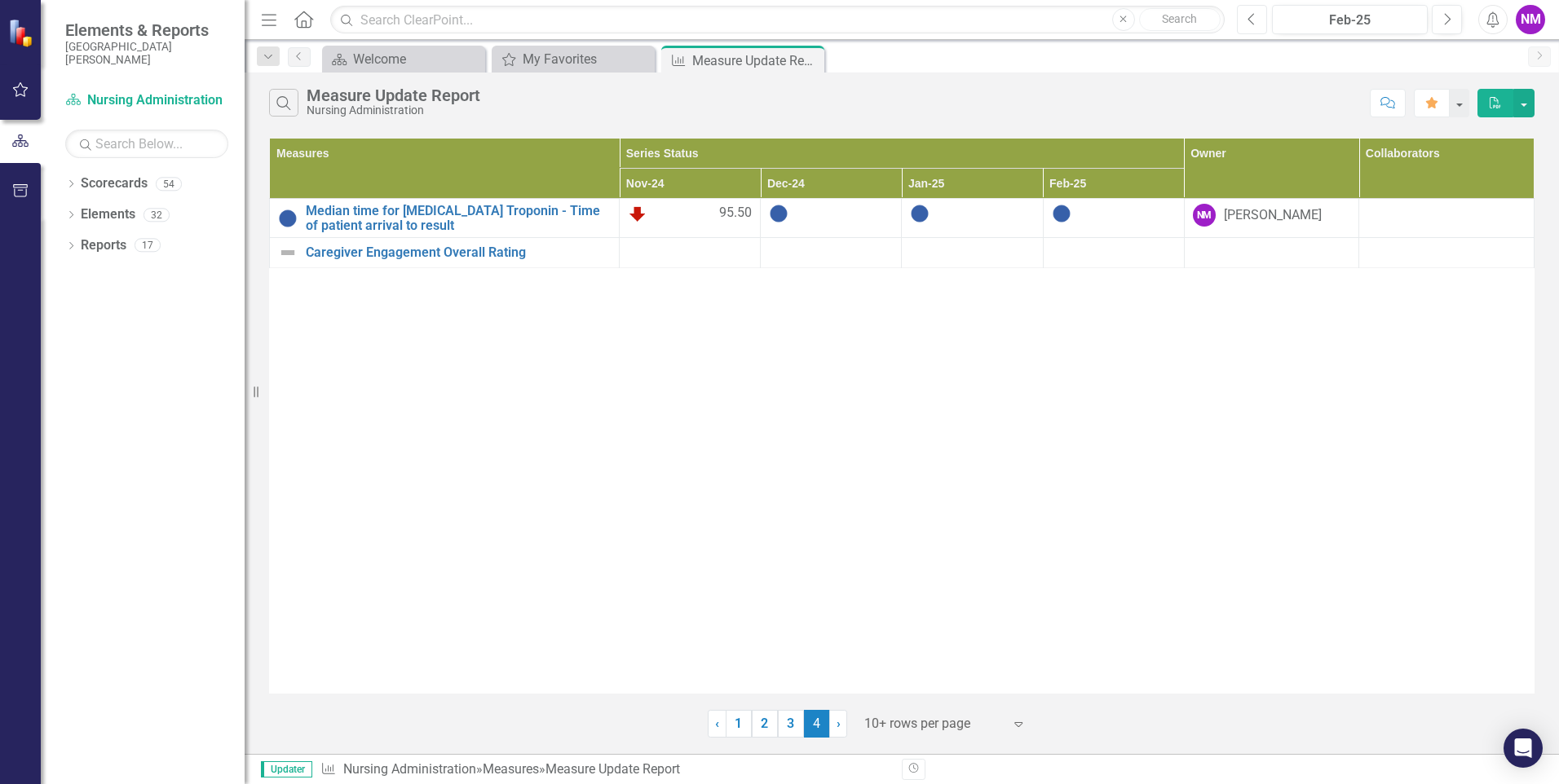
click at [1248, 26] on button "Previous" at bounding box center [1252, 20] width 30 height 29
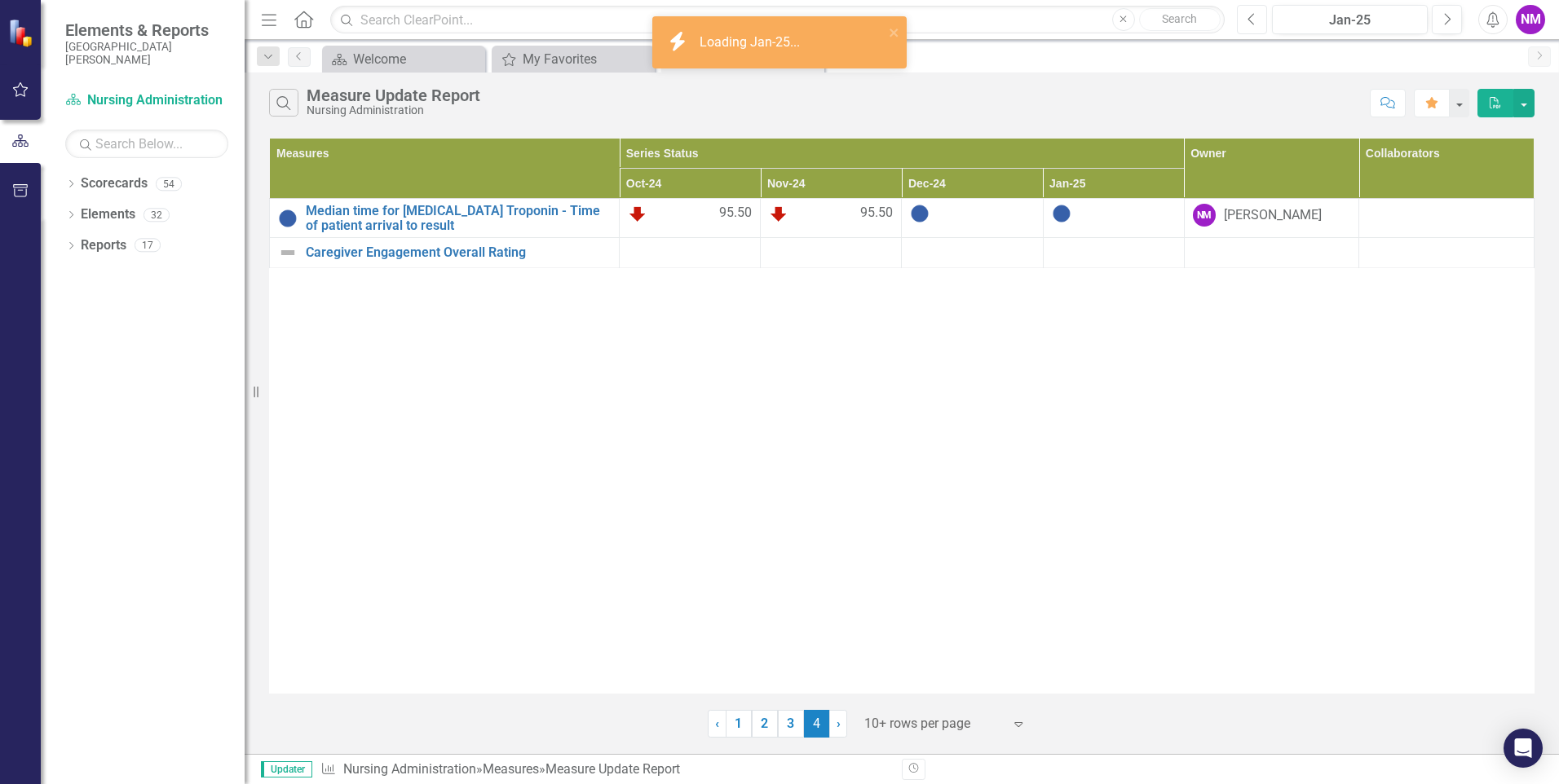
click at [1248, 26] on button "Previous" at bounding box center [1252, 20] width 30 height 29
